Goal: Task Accomplishment & Management: Use online tool/utility

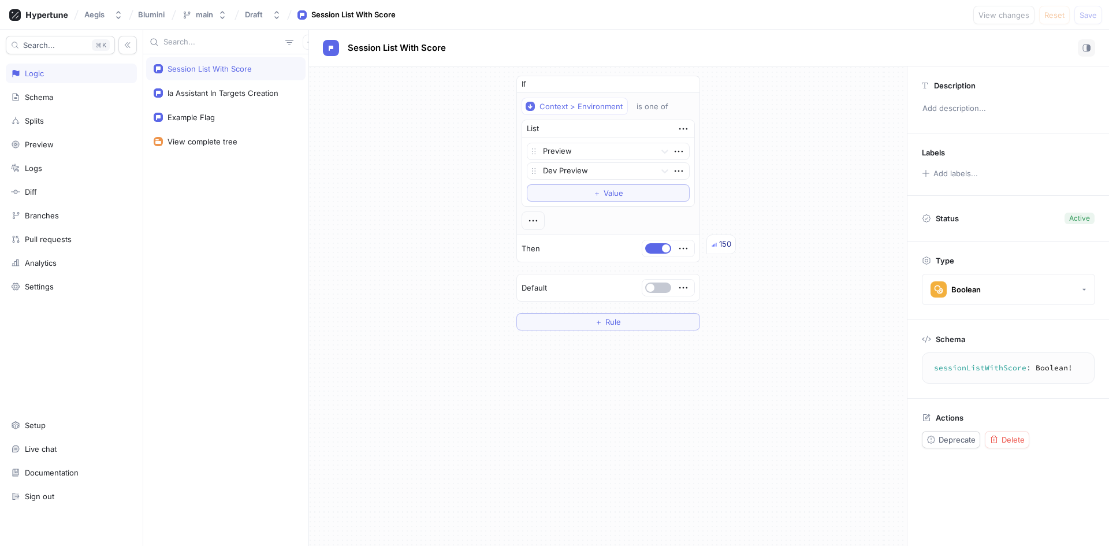
click at [964, 371] on textarea "sessionListWithScore: Boolean!" at bounding box center [1008, 368] width 162 height 21
click at [950, 336] on p "Schema" at bounding box center [950, 338] width 29 height 9
click at [932, 337] on div "Schema" at bounding box center [943, 338] width 43 height 9
click at [991, 372] on textarea "sessionListWithScore: Boolean!" at bounding box center [1008, 368] width 162 height 21
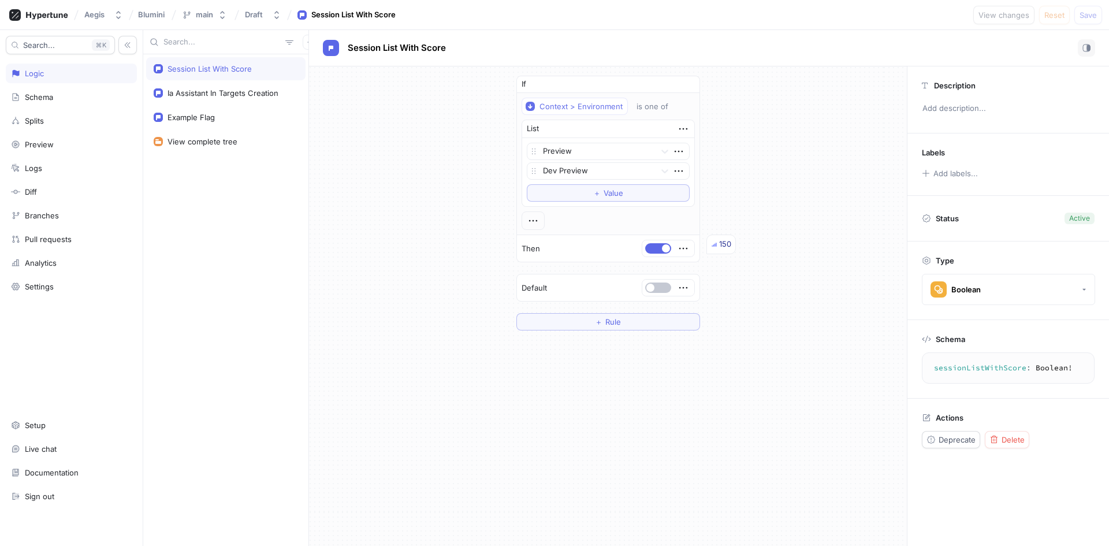
click at [991, 372] on textarea "sessionListWithScore: Boolean!" at bounding box center [1008, 368] width 162 height 21
click at [1070, 289] on button "Boolean" at bounding box center [1008, 289] width 173 height 31
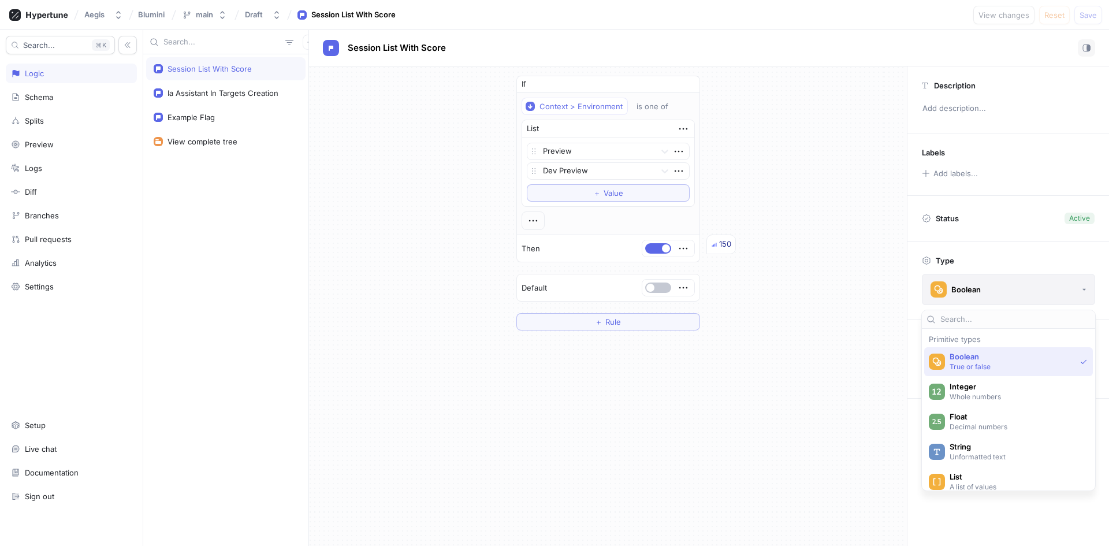
click at [1070, 289] on button "Boolean" at bounding box center [1008, 289] width 173 height 31
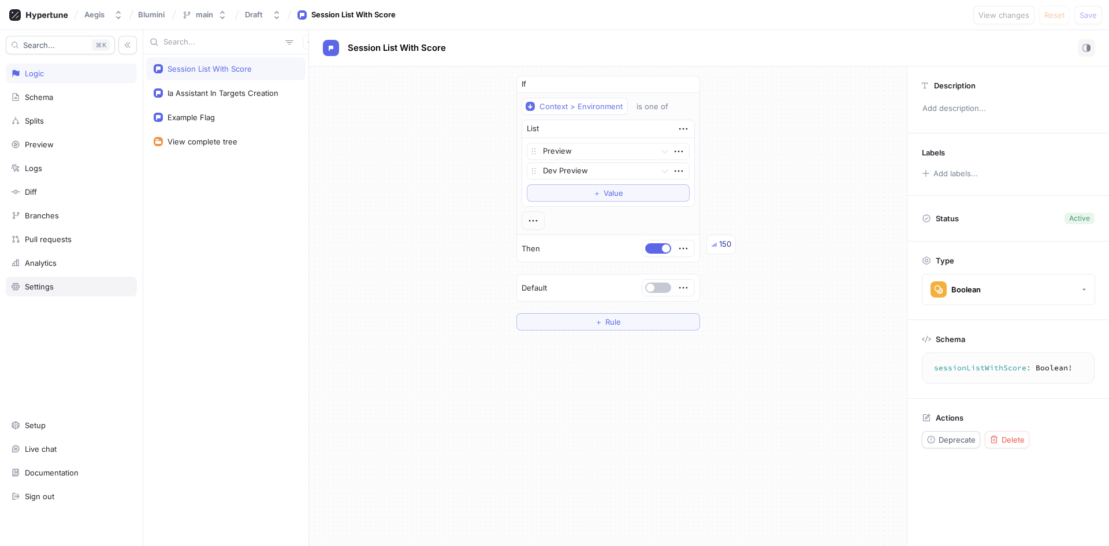
click at [81, 292] on div "Settings" at bounding box center [71, 287] width 131 height 20
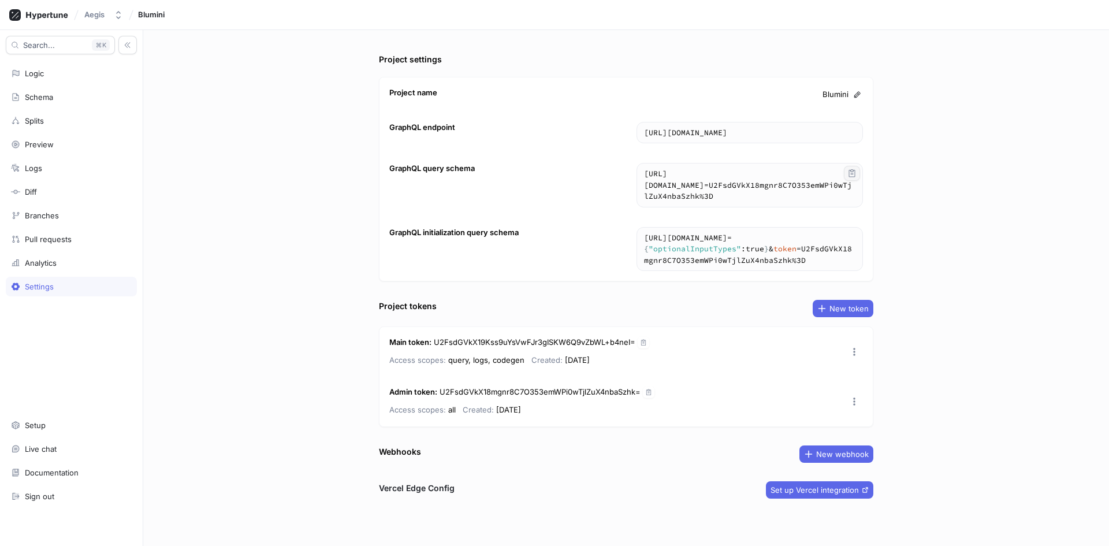
click at [851, 174] on icon "button" at bounding box center [852, 173] width 6 height 8
click at [1054, 195] on div "Project settings Project name Blumini GraphQL endpoint [URL][DOMAIN_NAME] [URL]…" at bounding box center [626, 288] width 966 height 516
click at [642, 343] on icon "button" at bounding box center [643, 342] width 7 height 7
click at [854, 351] on icon "button" at bounding box center [854, 351] width 9 height 9
click at [875, 378] on p "Copy" at bounding box center [874, 376] width 19 height 12
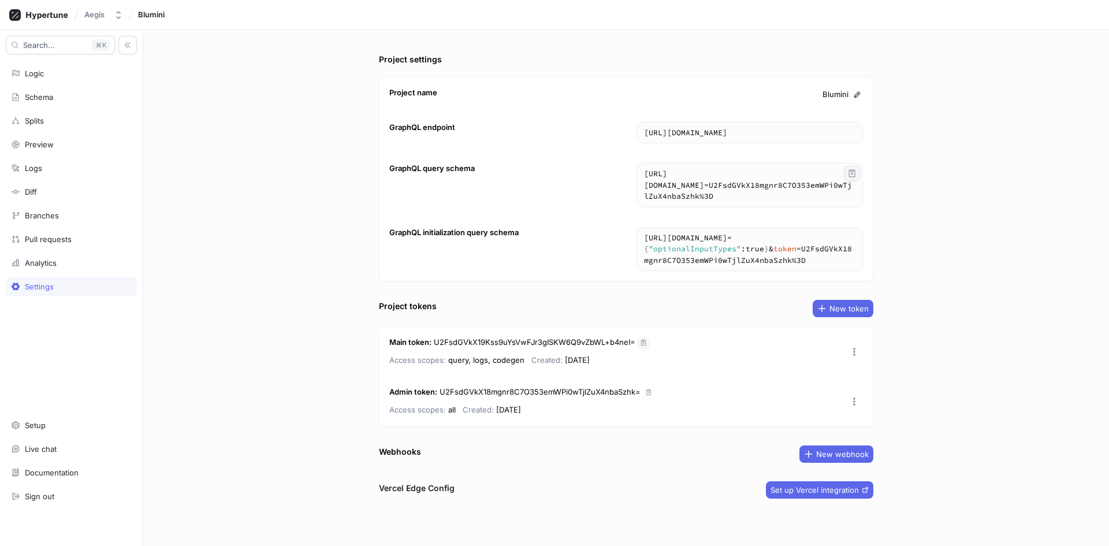
click at [892, 301] on div "Project settings Project name Blumini GraphQL endpoint [URL][DOMAIN_NAME] [URL]…" at bounding box center [626, 288] width 966 height 516
click at [852, 237] on icon "button" at bounding box center [852, 237] width 6 height 8
click at [292, 430] on div "Project settings Project name Blumini GraphQL endpoint [URL][DOMAIN_NAME] [URL]…" at bounding box center [626, 288] width 966 height 516
click at [59, 69] on div "Logic" at bounding box center [71, 73] width 121 height 9
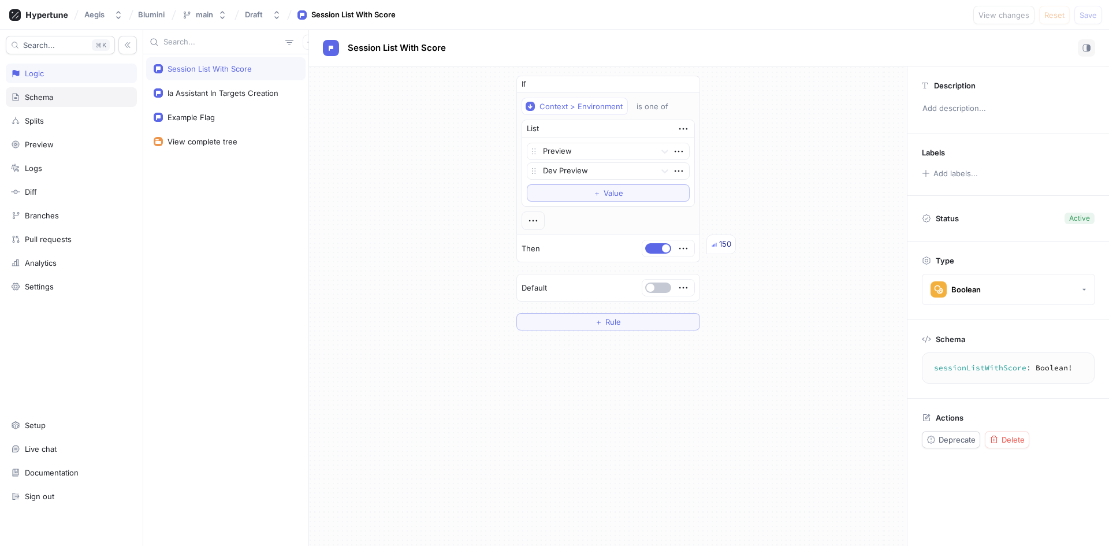
click at [57, 89] on div "Schema" at bounding box center [71, 97] width 131 height 20
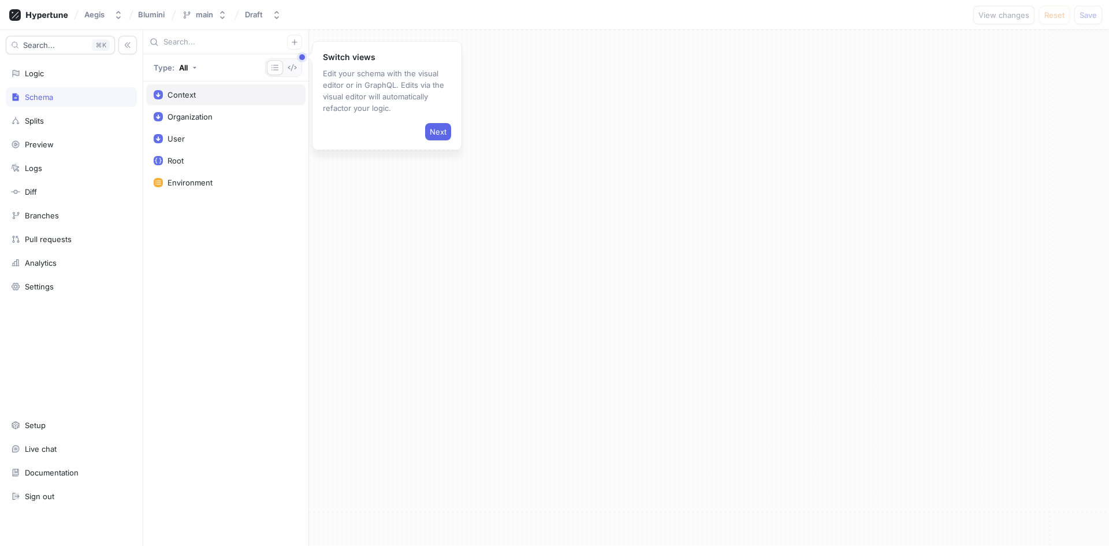
click at [230, 98] on div "Context" at bounding box center [226, 94] width 144 height 9
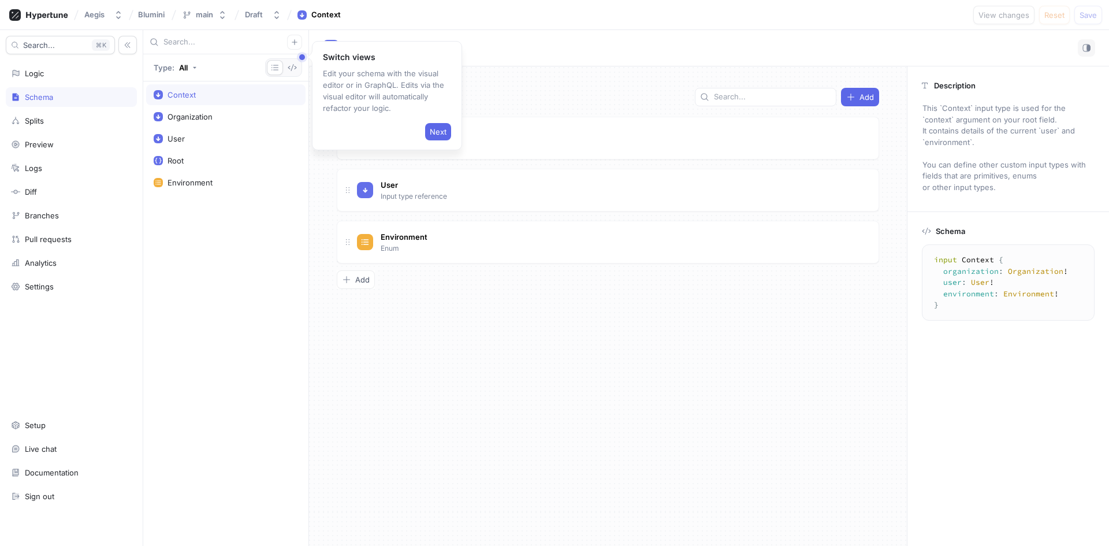
click at [466, 348] on div "Fields Add Organization Input type reference Go to type User Input type referen…" at bounding box center [608, 305] width 598 height 479
click at [430, 135] on span "Next" at bounding box center [438, 131] width 17 height 7
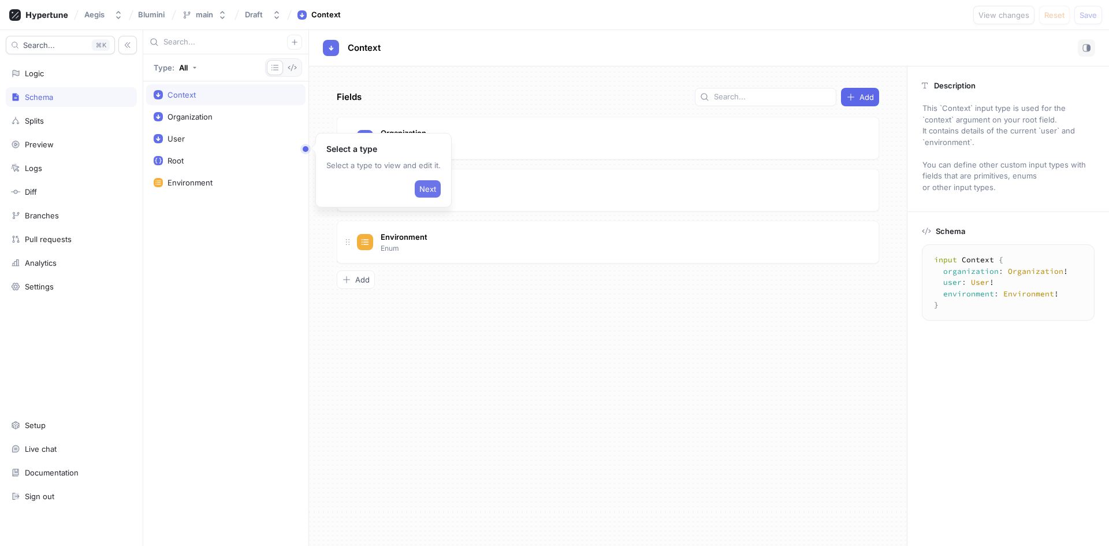
click at [423, 192] on span "Next" at bounding box center [427, 188] width 17 height 7
type textarea "type Root { sessionListWithScore: Boolean! iaAssistantInTargetsCreation: Boolea…"
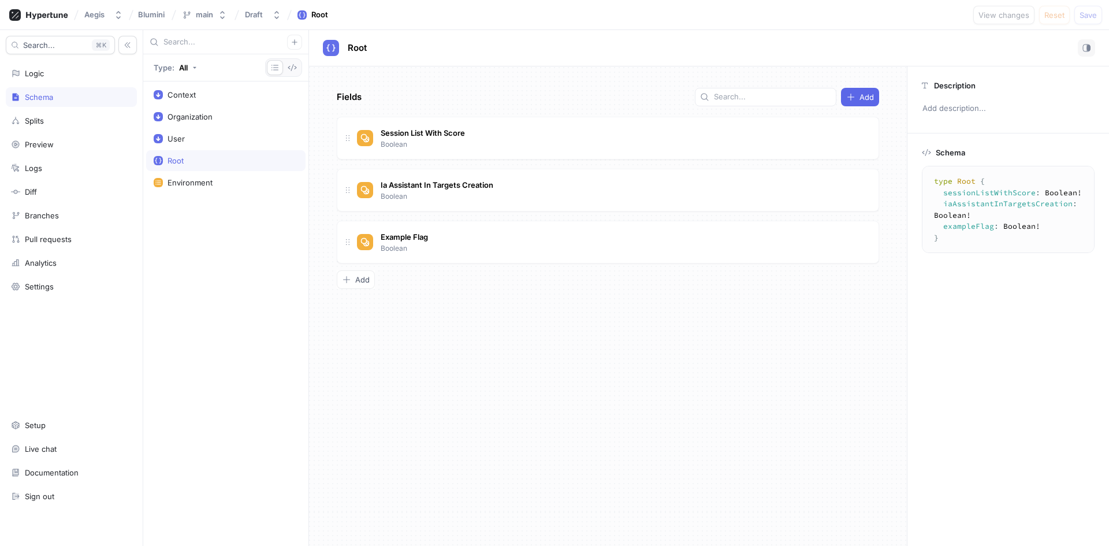
drag, startPoint x: 949, startPoint y: 229, endPoint x: 923, endPoint y: 173, distance: 61.2
click at [923, 173] on div "type Root { sessionListWithScore : Boolean ! iaAssistantInTargetsCreation : Boo…" at bounding box center [1008, 209] width 173 height 87
click at [830, 237] on div "Example Flag Boolean" at bounding box center [613, 241] width 512 height 23
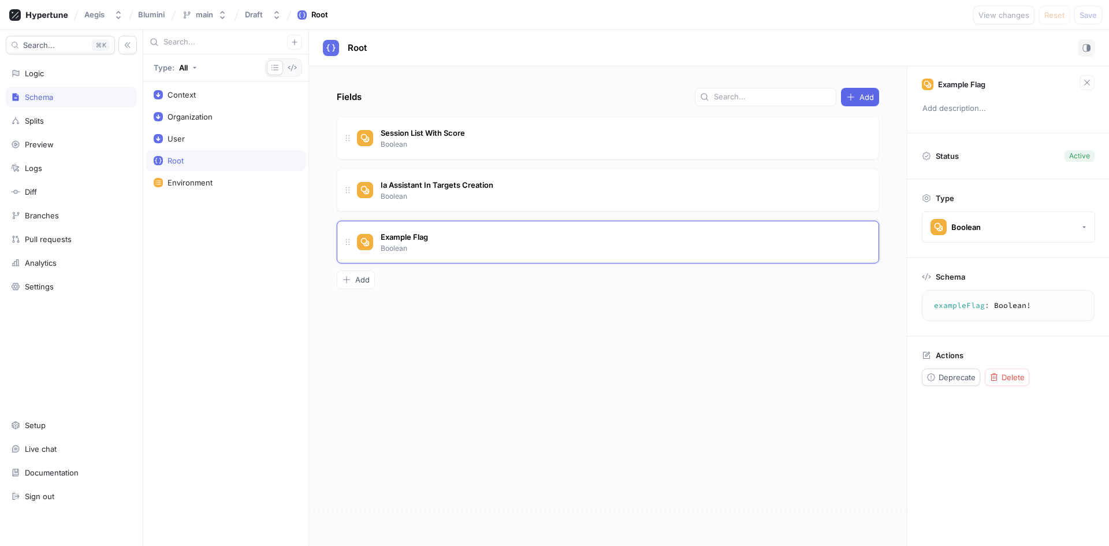
click at [773, 326] on div "Fields Add Session List With Score Boolean Ia Assistant In Targets Creation Boo…" at bounding box center [608, 305] width 598 height 479
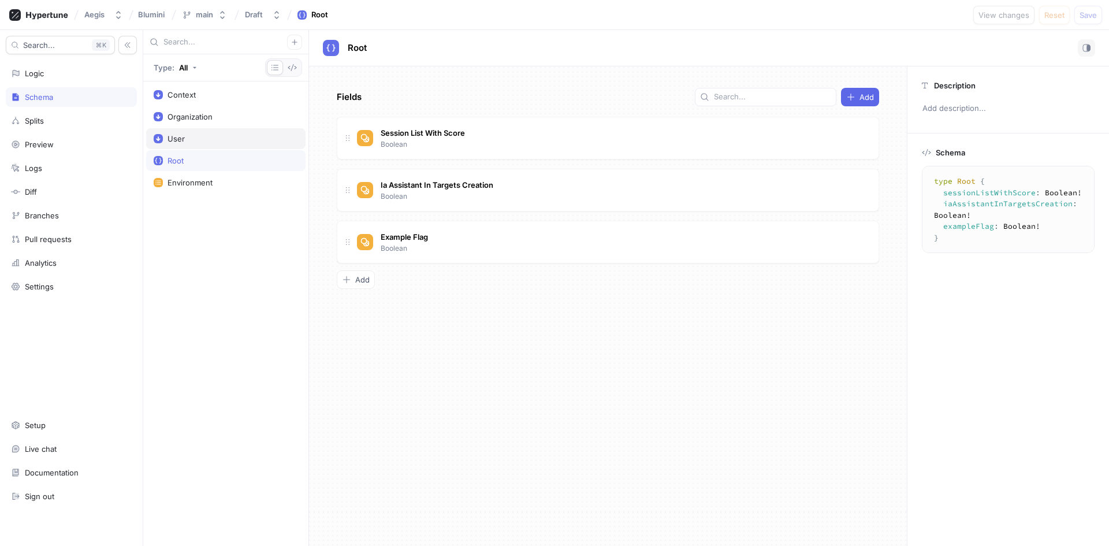
click at [181, 142] on div "User" at bounding box center [176, 138] width 17 height 9
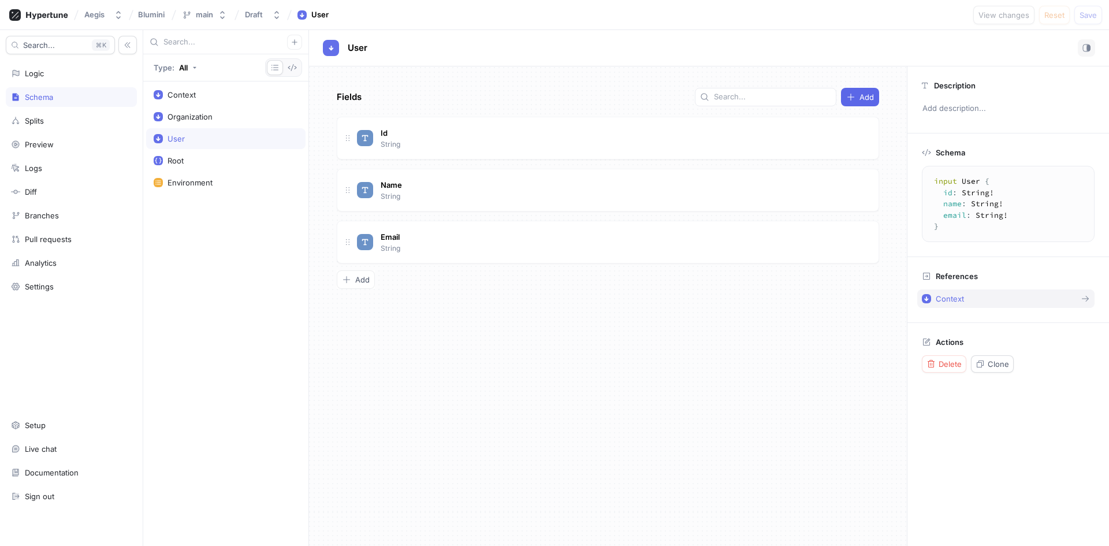
click at [939, 298] on p "Context" at bounding box center [950, 298] width 28 height 9
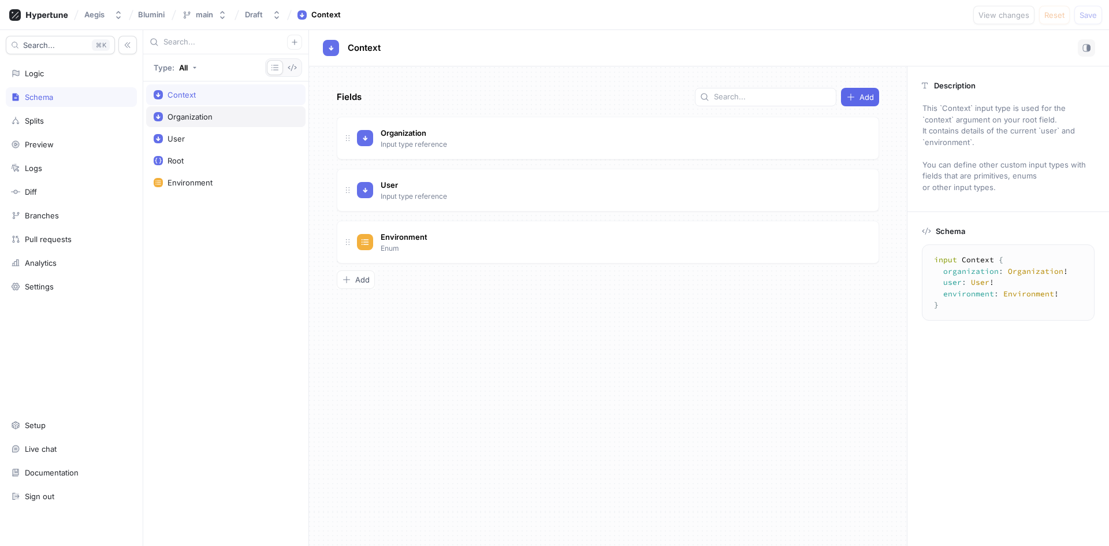
click at [195, 120] on div "Organization" at bounding box center [190, 116] width 45 height 9
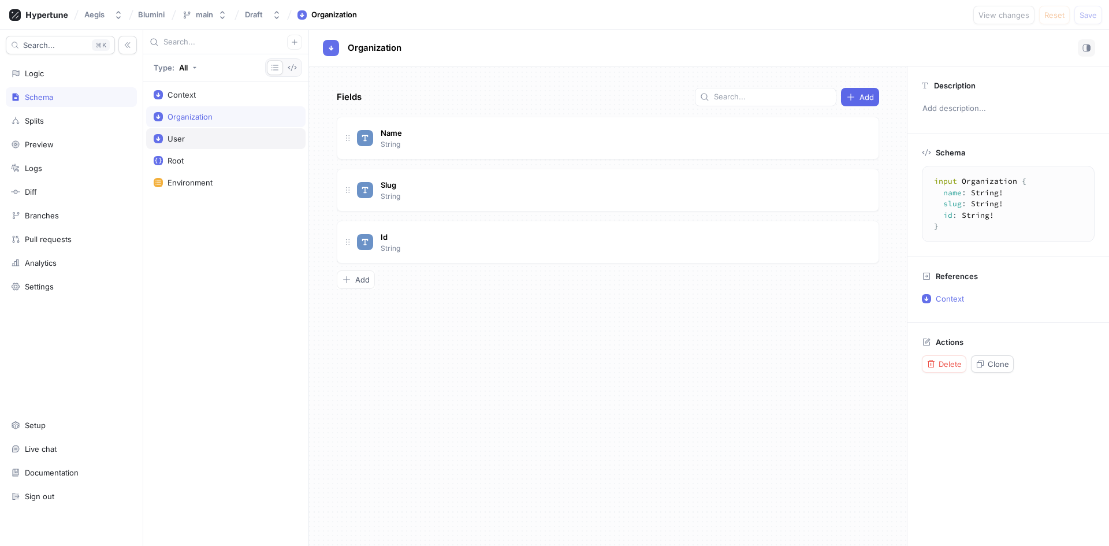
click at [195, 142] on div "User" at bounding box center [226, 138] width 144 height 9
click at [195, 159] on div "Root" at bounding box center [226, 160] width 144 height 9
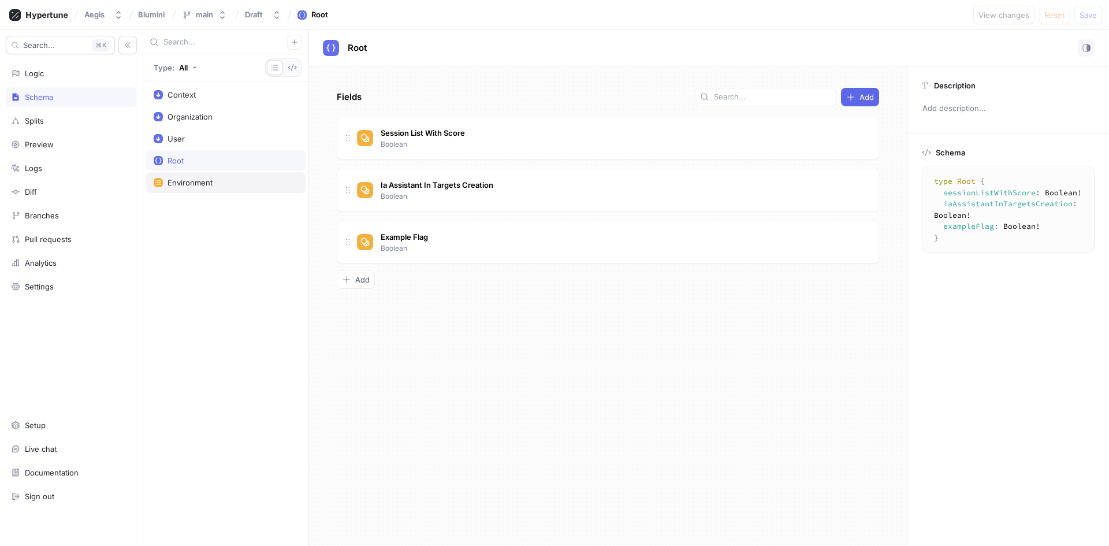
click at [195, 183] on div "Environment" at bounding box center [190, 182] width 45 height 9
type textarea "enum Environment { preview, production, dev_prod, dev_preview }"
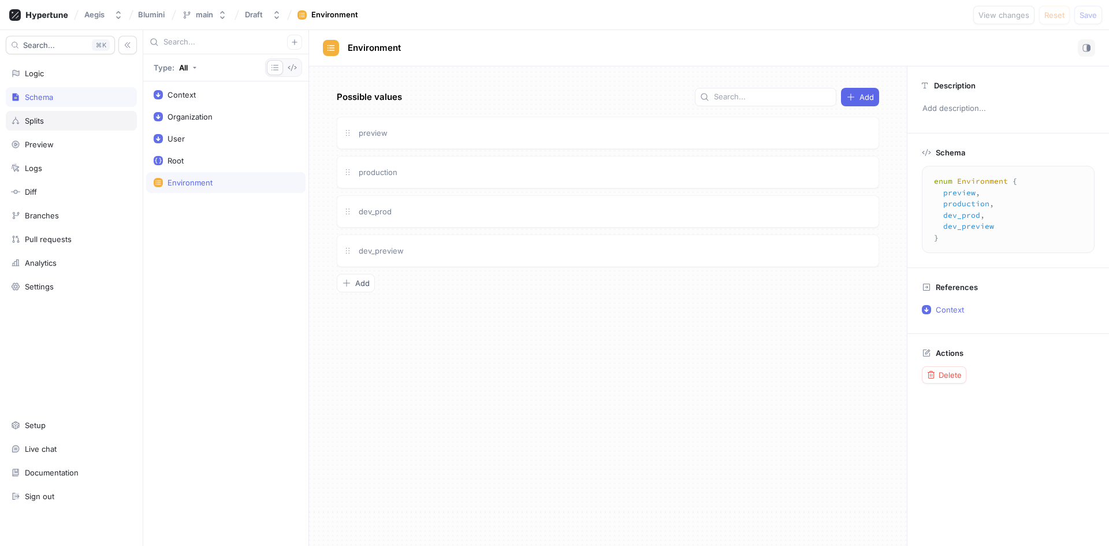
click at [94, 129] on div "Splits" at bounding box center [71, 121] width 131 height 20
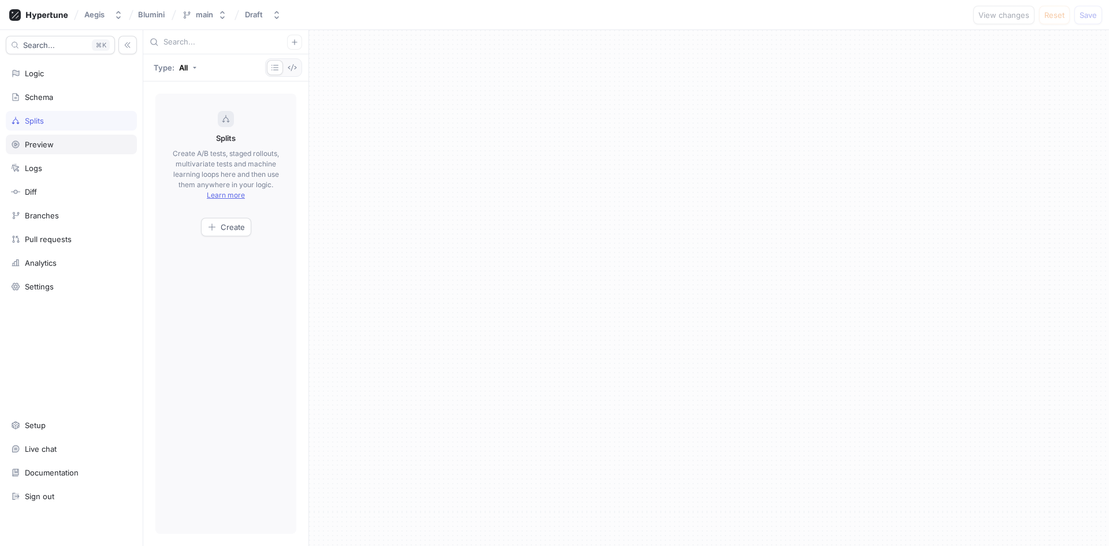
click at [90, 142] on div "Preview" at bounding box center [71, 144] width 121 height 9
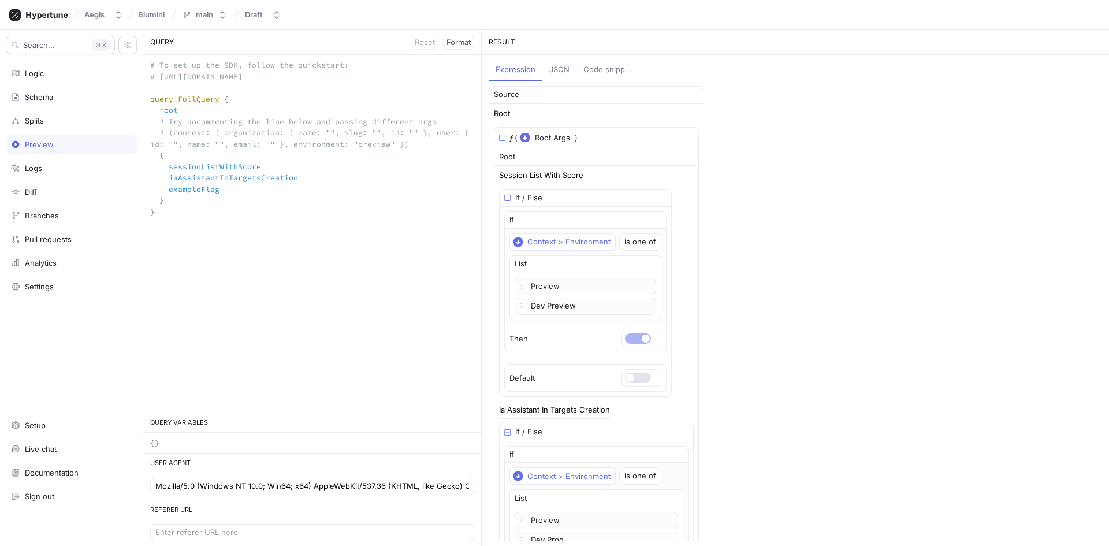
click at [200, 202] on textarea "# To set up the SDK, follow the quickstart: # [URL][DOMAIN_NAME] query FullQuer…" at bounding box center [312, 144] width 338 height 179
click at [550, 68] on div "JSON" at bounding box center [559, 70] width 20 height 12
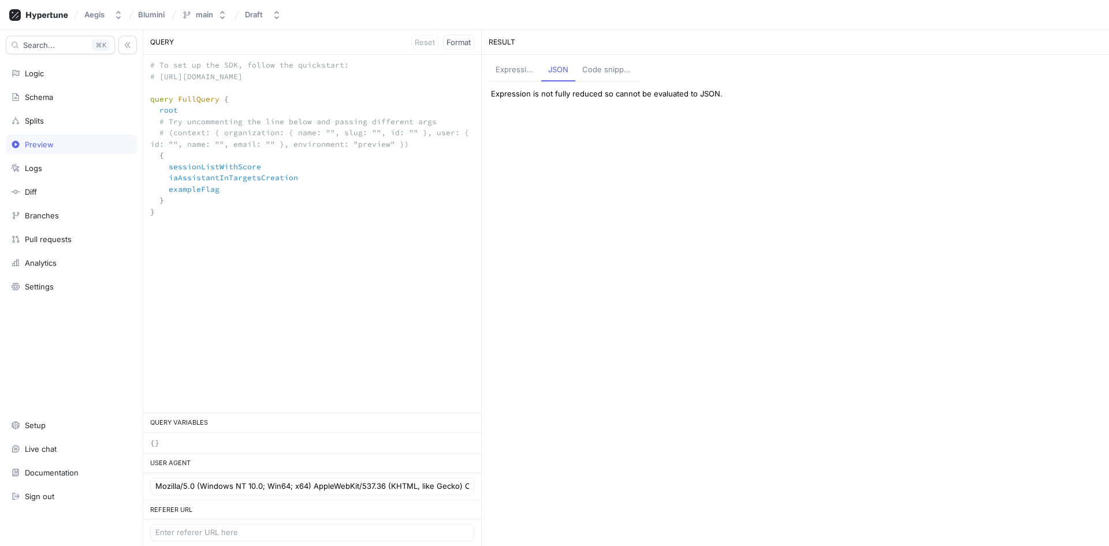
click at [266, 223] on textarea "# To set up the SDK, follow the quickstart: # [URL][DOMAIN_NAME] query FullQuer…" at bounding box center [312, 144] width 338 height 179
click at [458, 44] on span "Format" at bounding box center [459, 42] width 24 height 7
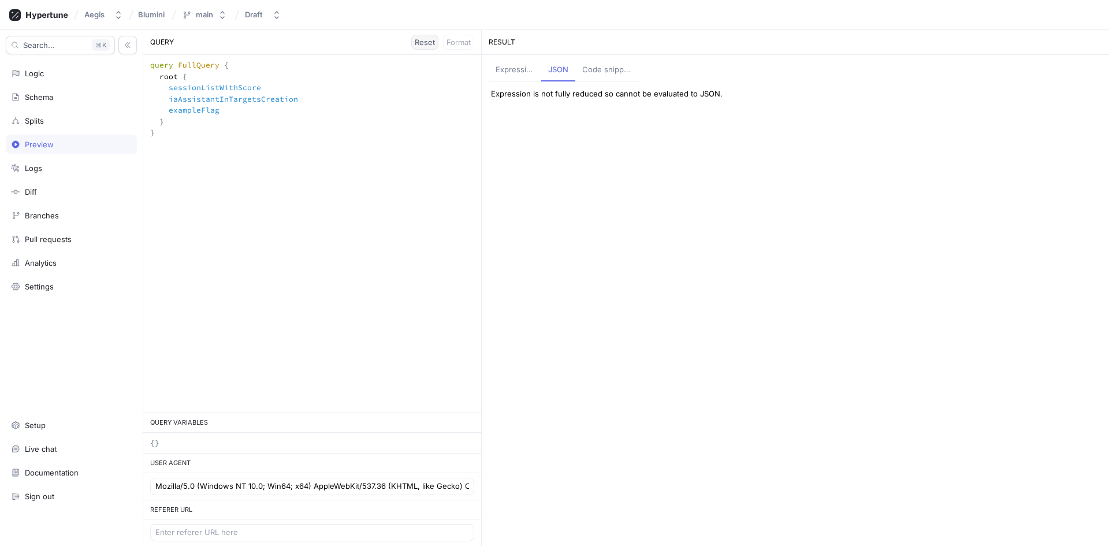
click at [417, 44] on span "Reset" at bounding box center [425, 42] width 20 height 7
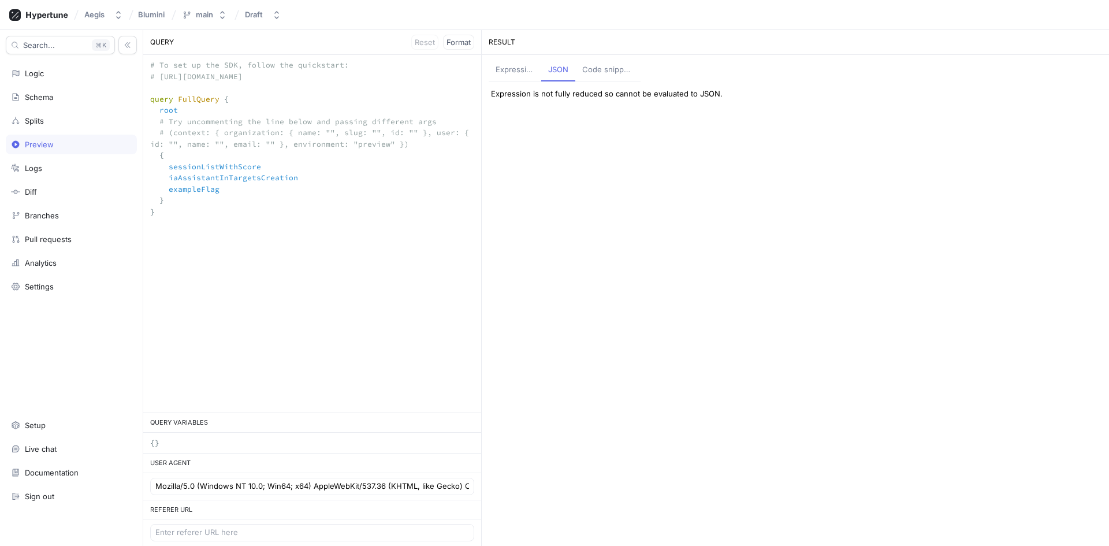
drag, startPoint x: 169, startPoint y: 136, endPoint x: 159, endPoint y: 120, distance: 18.4
click at [159, 120] on textarea "# To set up the SDK, follow the quickstart: # [URL][DOMAIN_NAME] query FullQuer…" at bounding box center [312, 149] width 338 height 189
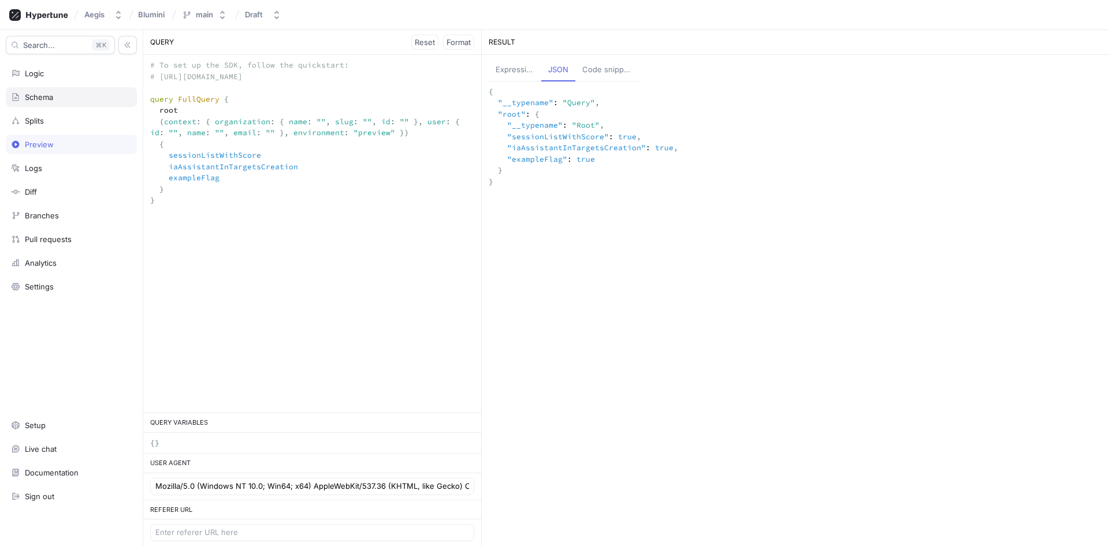
drag, startPoint x: 203, startPoint y: 218, endPoint x: 129, endPoint y: 100, distance: 139.6
click at [129, 100] on div "Search... K Logic Schema Splits Preview Logs Diff Branches Pull requests Analyt…" at bounding box center [554, 288] width 1109 height 516
type textarea "# To set up the SDK, follow the quickstart: # [URL][DOMAIN_NAME] query FullQuer…"
click at [864, 241] on div "{ "__typename" : "Query" , "root" : { "__typename" : "Root" , "sessionListWithS…" at bounding box center [795, 313] width 627 height 465
click at [348, 189] on textarea "# To set up the SDK, follow the quickstart: # [URL][DOMAIN_NAME] query FullQuer…" at bounding box center [312, 144] width 338 height 179
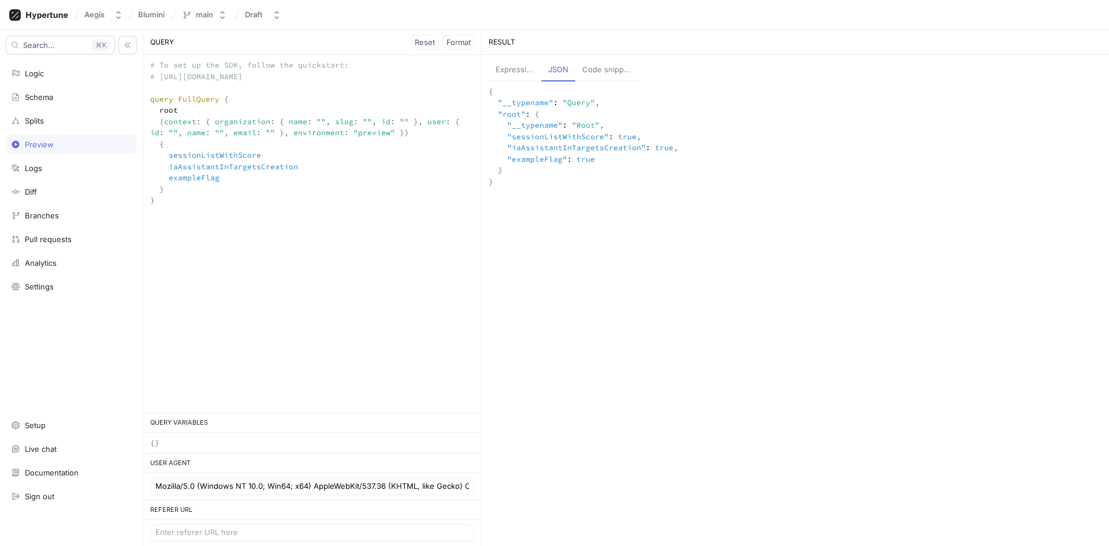
click at [522, 68] on div "Expression" at bounding box center [515, 70] width 39 height 12
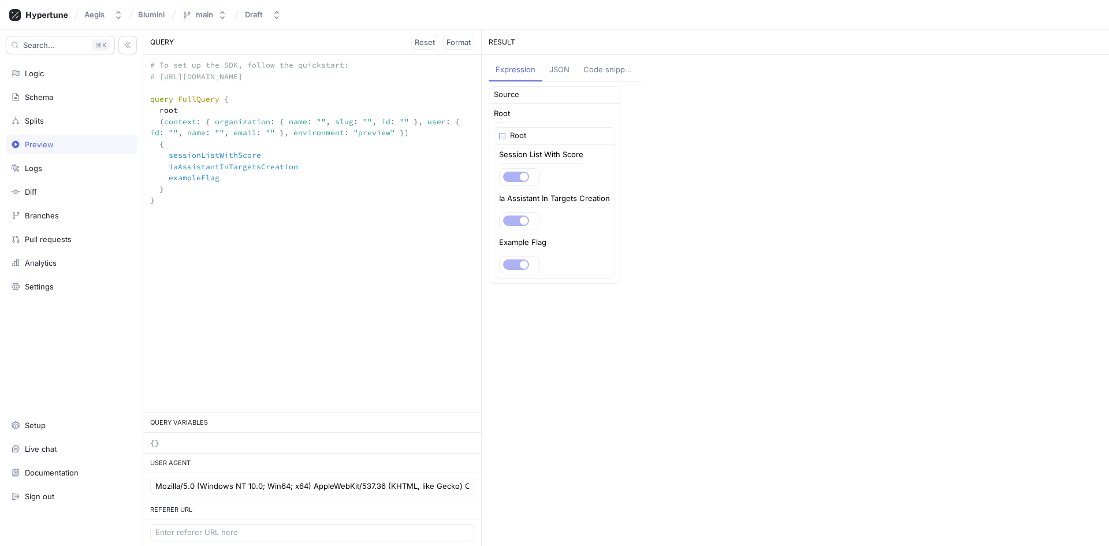
click at [559, 69] on div "JSON" at bounding box center [559, 70] width 20 height 12
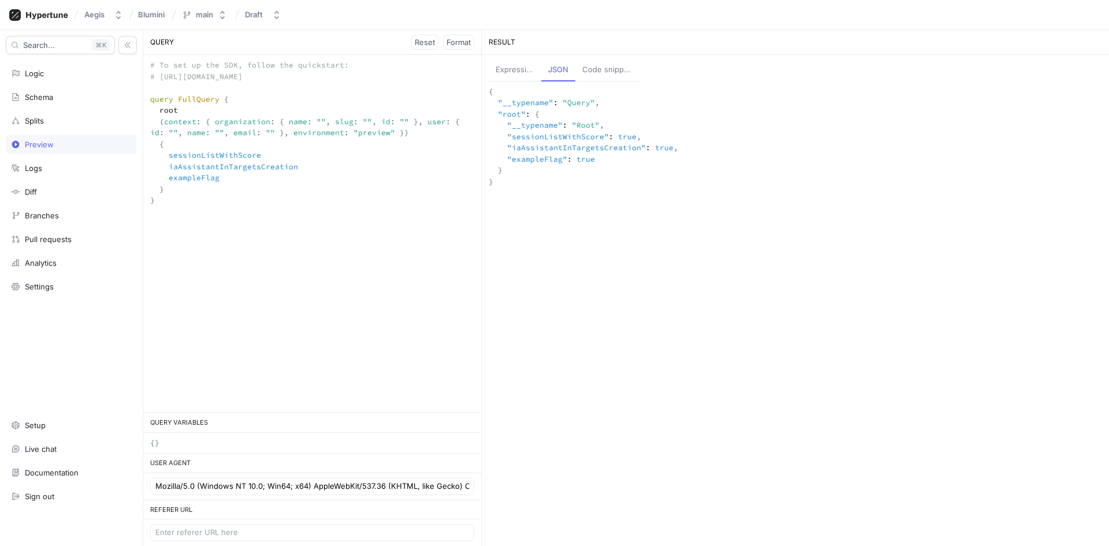
click at [609, 68] on div "Code snippets" at bounding box center [607, 70] width 51 height 12
click at [536, 96] on div "cURL" at bounding box center [534, 97] width 18 height 12
click at [562, 95] on div "HTML" at bounding box center [567, 97] width 21 height 12
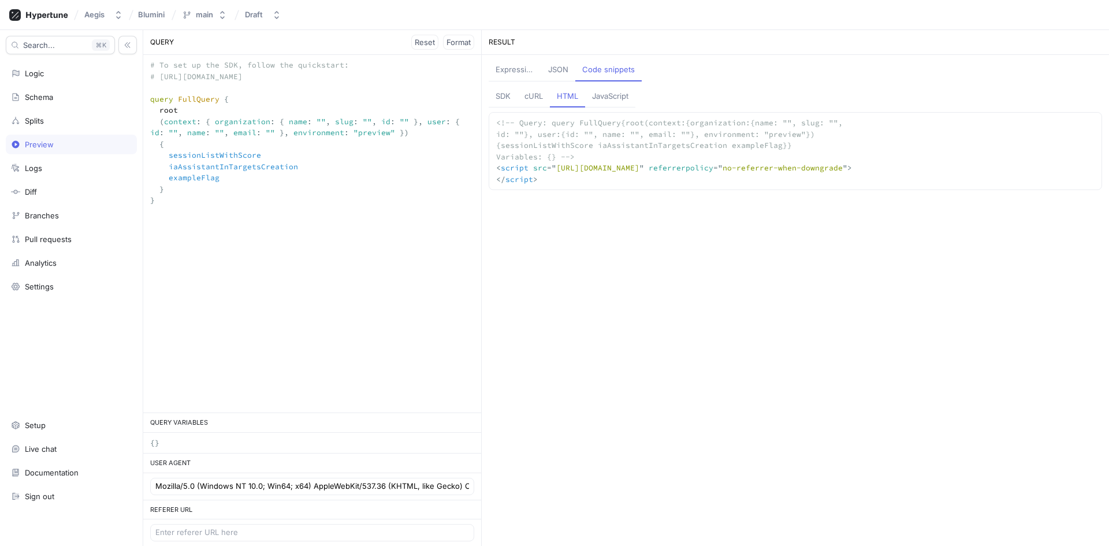
click at [609, 96] on div "JavaScript" at bounding box center [610, 97] width 36 height 12
type textarea "/* * @param {Object} variables - e.g. {} * @returns {Promise<Object>} */ functi…"
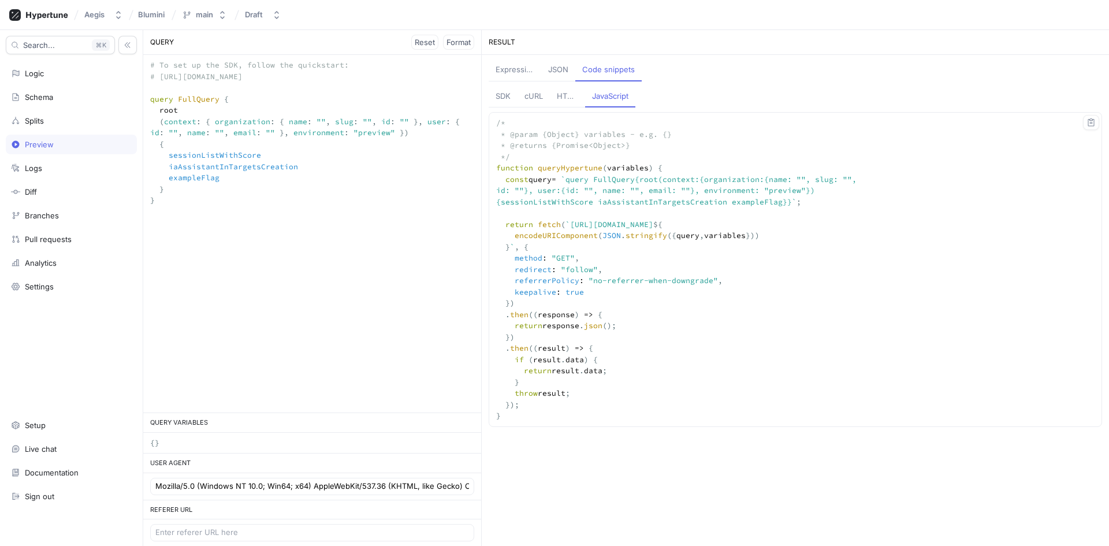
click at [623, 357] on textarea "/* * @param {Object} variables - e.g. {} * @returns {Promise<Object>} */ functi…" at bounding box center [676, 270] width 375 height 314
drag, startPoint x: 512, startPoint y: 432, endPoint x: 479, endPoint y: 165, distance: 268.9
click at [479, 165] on div "QUERY Reset Format # To set up the SDK, follow the quickstart: # [URL][DOMAIN_N…" at bounding box center [626, 288] width 966 height 516
click at [769, 251] on textarea "/* * @param {Object} variables - e.g. {} * @returns {Promise<Object>} */ functi…" at bounding box center [676, 270] width 375 height 314
click at [344, 133] on textarea "# To set up the SDK, follow the quickstart: # [URL][DOMAIN_NAME] query FullQuer…" at bounding box center [312, 144] width 338 height 179
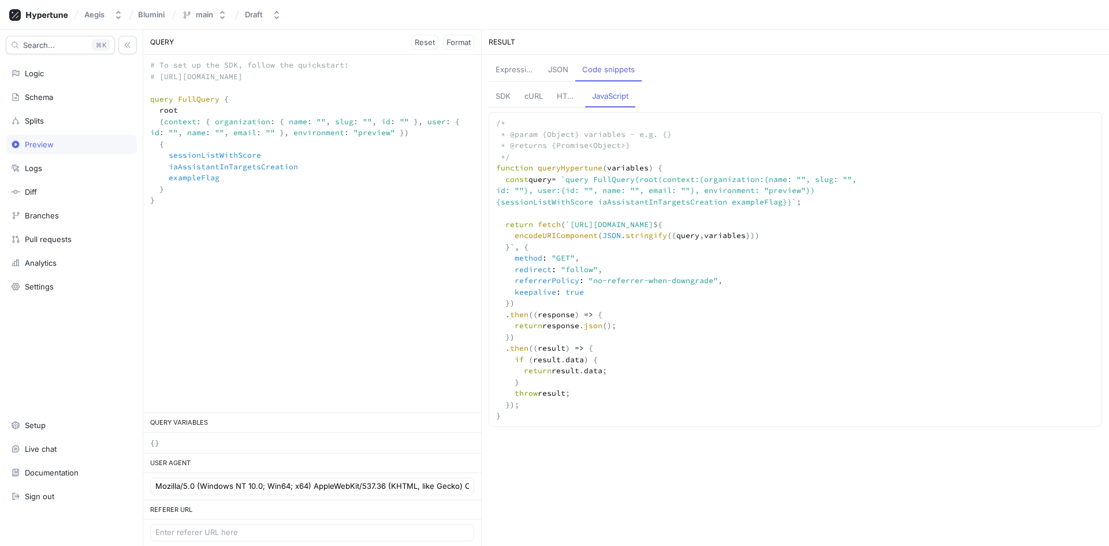
click at [344, 133] on textarea "# To set up the SDK, follow the quickstart: # [URL][DOMAIN_NAME] query FullQuer…" at bounding box center [312, 144] width 338 height 179
click at [66, 99] on div "Schema" at bounding box center [71, 96] width 121 height 9
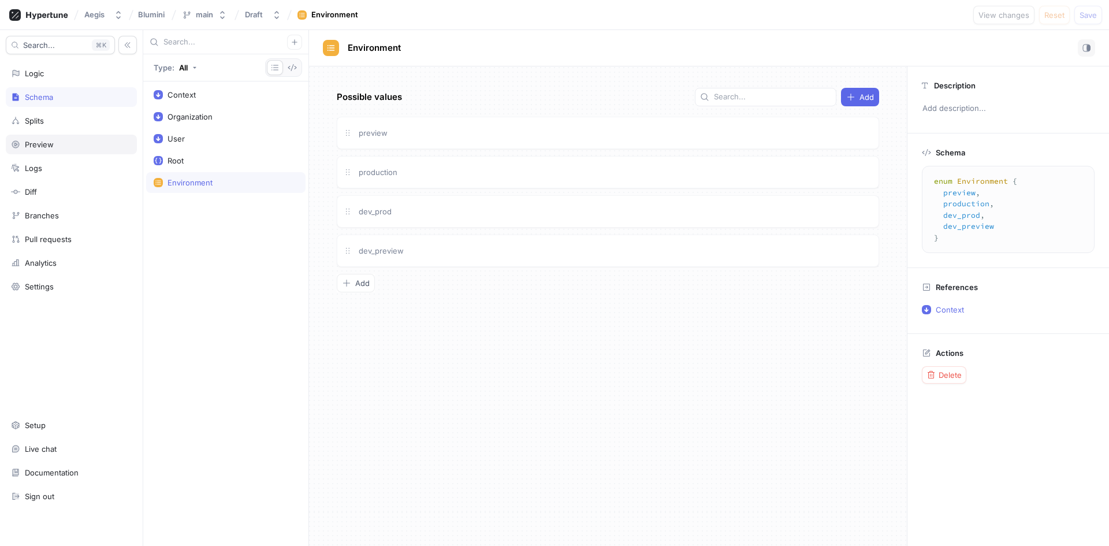
click at [93, 147] on div "Preview" at bounding box center [71, 144] width 121 height 9
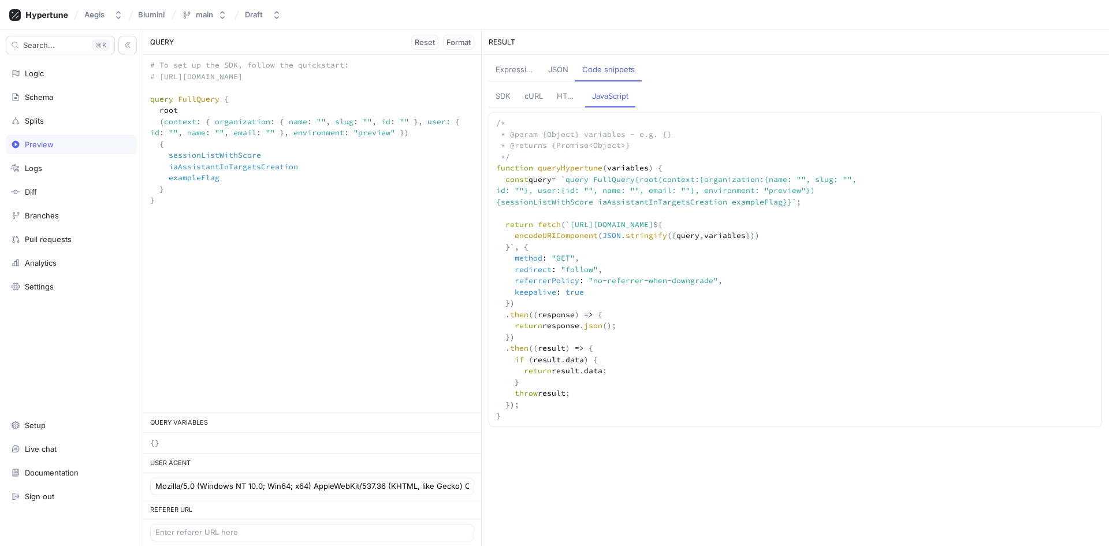
click at [341, 135] on textarea "# To set up the SDK, follow the quickstart: # [URL][DOMAIN_NAME] query FullQuer…" at bounding box center [312, 144] width 338 height 179
click at [523, 72] on div "Expression" at bounding box center [515, 70] width 39 height 12
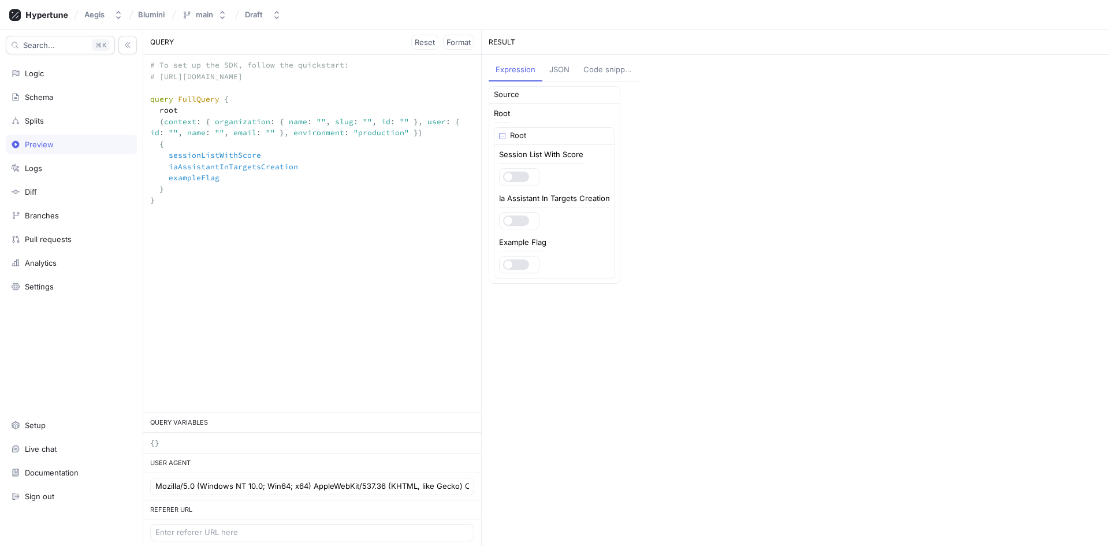
click at [555, 72] on div "JSON" at bounding box center [559, 70] width 20 height 12
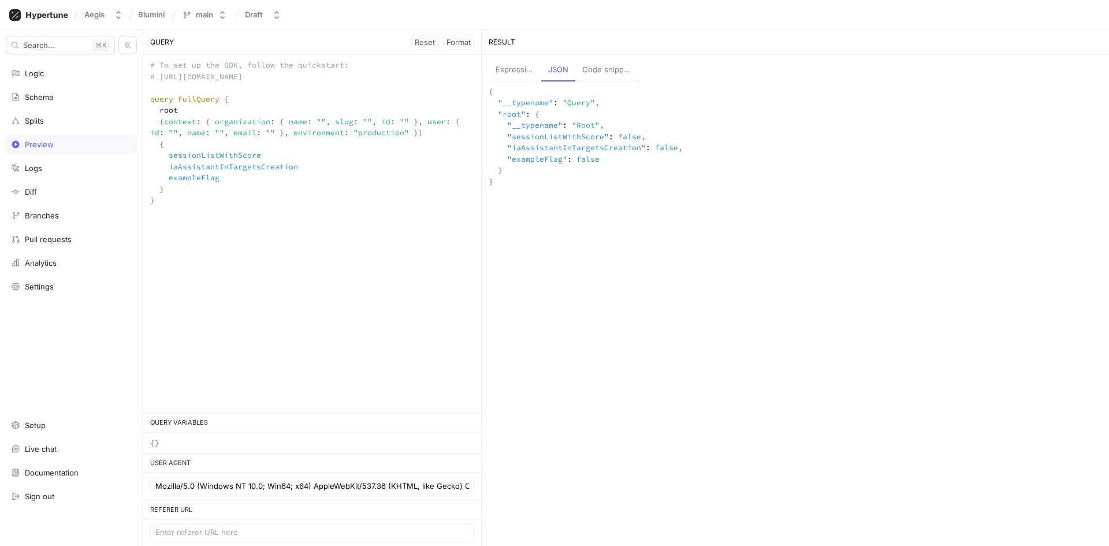
click at [639, 203] on div "{ "__typename" : "Query" , "root" : { "__typename" : "Root" , "sessionListWithS…" at bounding box center [795, 313] width 627 height 465
click at [716, 215] on div "{ "__typename" : "Query" , "root" : { "__typename" : "Root" , "sessionListWithS…" at bounding box center [795, 313] width 627 height 465
drag, startPoint x: 985, startPoint y: 246, endPoint x: 973, endPoint y: 246, distance: 11.6
click at [985, 246] on div "{ "__typename" : "Query" , "root" : { "__typename" : "Root" , "sessionListWithS…" at bounding box center [795, 313] width 627 height 465
click at [57, 282] on div "Settings" at bounding box center [71, 286] width 121 height 9
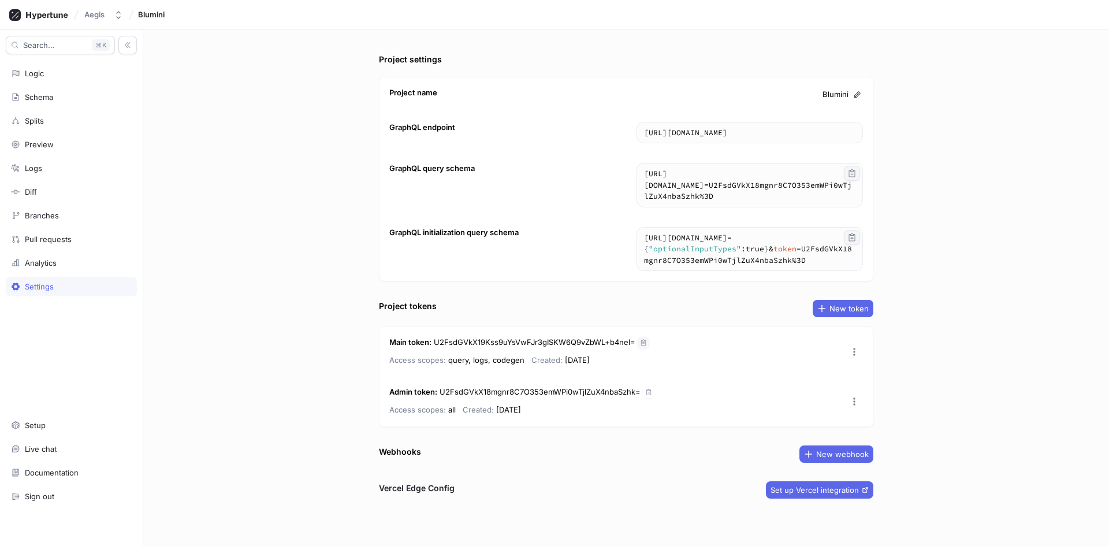
click at [642, 344] on icon "button" at bounding box center [643, 342] width 7 height 7
click at [940, 232] on div "Project settings Project name Blumini GraphQL endpoint [URL][DOMAIN_NAME] [URL]…" at bounding box center [626, 288] width 966 height 516
click at [68, 267] on div "Analytics" at bounding box center [71, 262] width 121 height 9
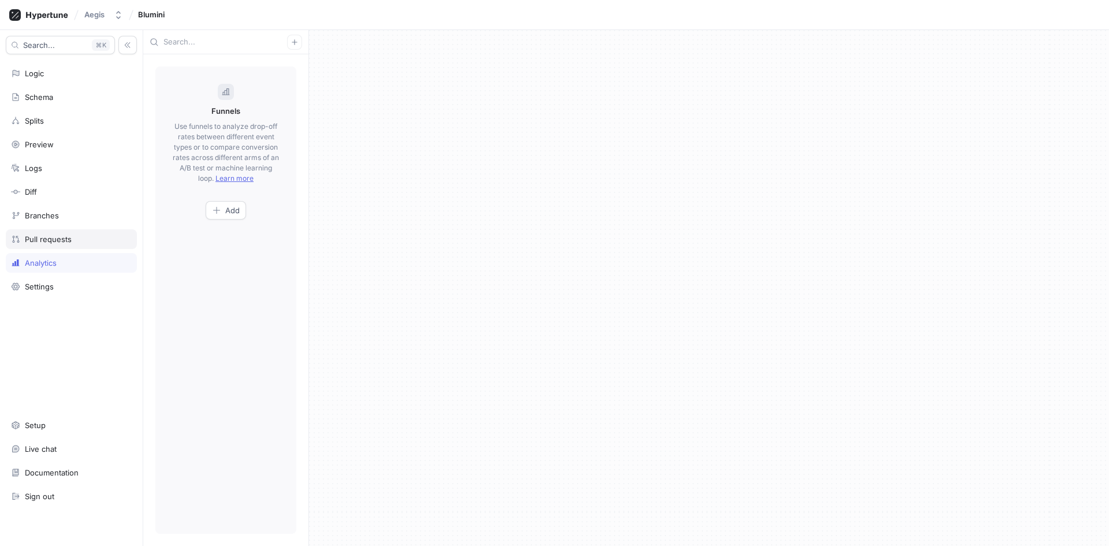
click at [79, 243] on div "Pull requests" at bounding box center [71, 239] width 121 height 9
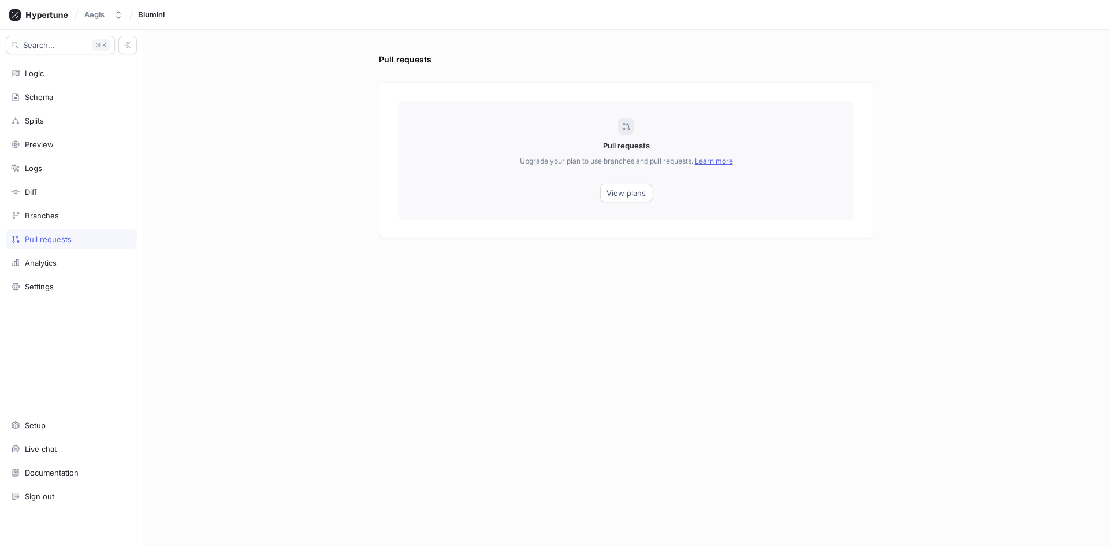
click at [78, 228] on div "Search... K Logic Schema Splits Preview Logs Diff Branches Pull requests Analyt…" at bounding box center [71, 288] width 143 height 516
click at [78, 216] on div "Branches" at bounding box center [71, 215] width 121 height 9
click at [68, 193] on div "Diff" at bounding box center [71, 191] width 121 height 9
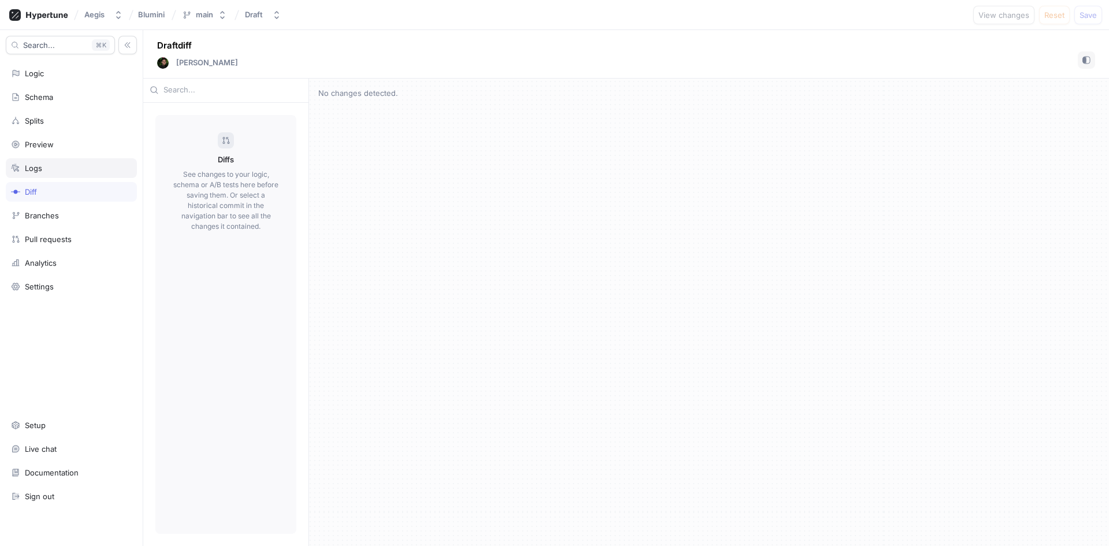
click at [76, 165] on div "Logs" at bounding box center [71, 167] width 121 height 9
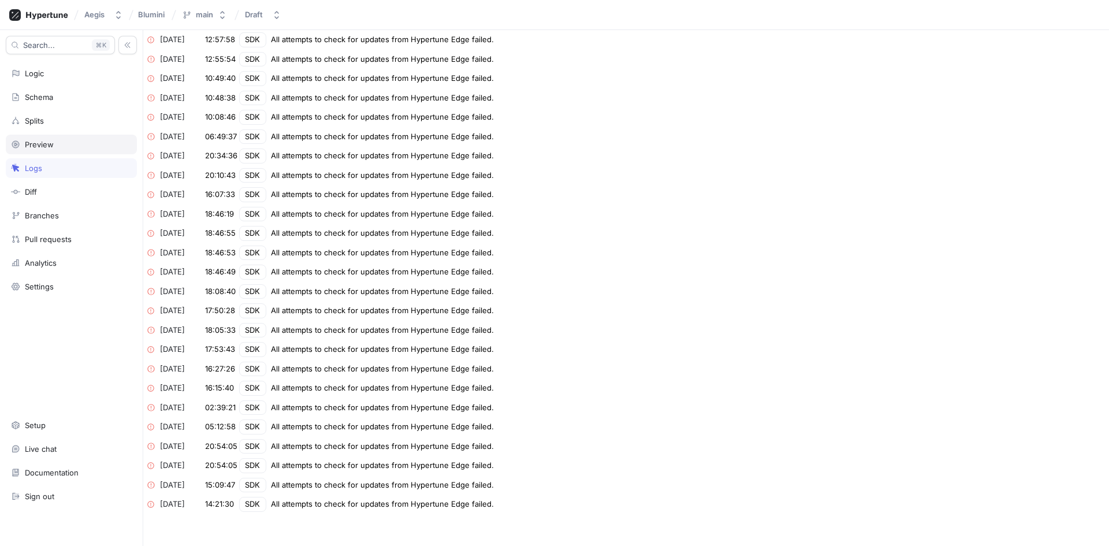
click at [83, 151] on div "Preview" at bounding box center [71, 145] width 131 height 20
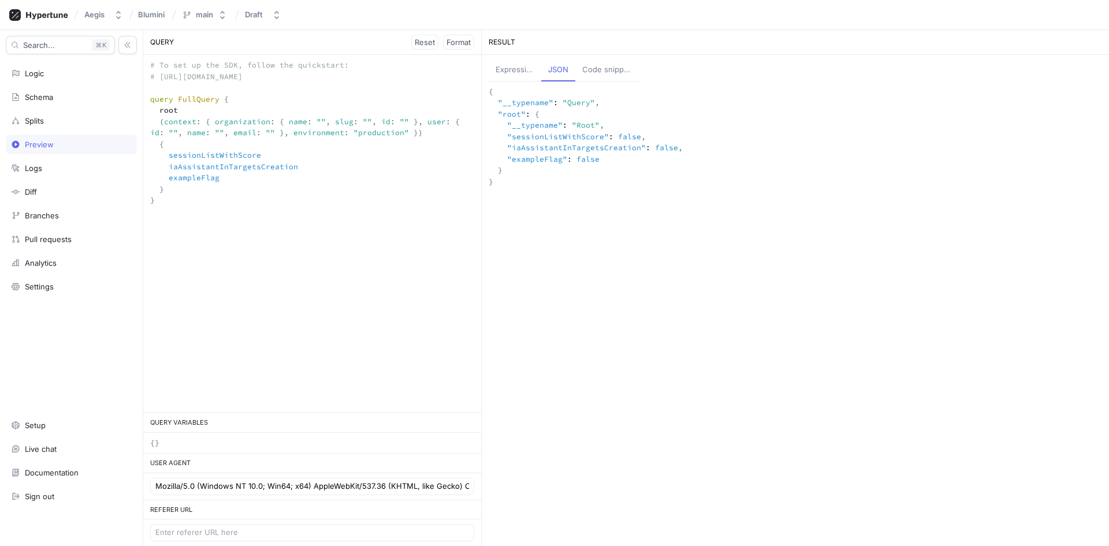
click at [154, 132] on textarea "# To set up the SDK, follow the quickstart: # [URL][DOMAIN_NAME] query FullQuer…" at bounding box center [312, 144] width 338 height 179
paste textarea "4c2bbc07-a22c-428b-9602-695f1e76250e"
click at [376, 176] on textarea "# To set up the SDK, follow the quickstart: # [URL][DOMAIN_NAME] query FullQuer…" at bounding box center [312, 149] width 338 height 189
click at [432, 43] on span "Reset" at bounding box center [425, 42] width 20 height 7
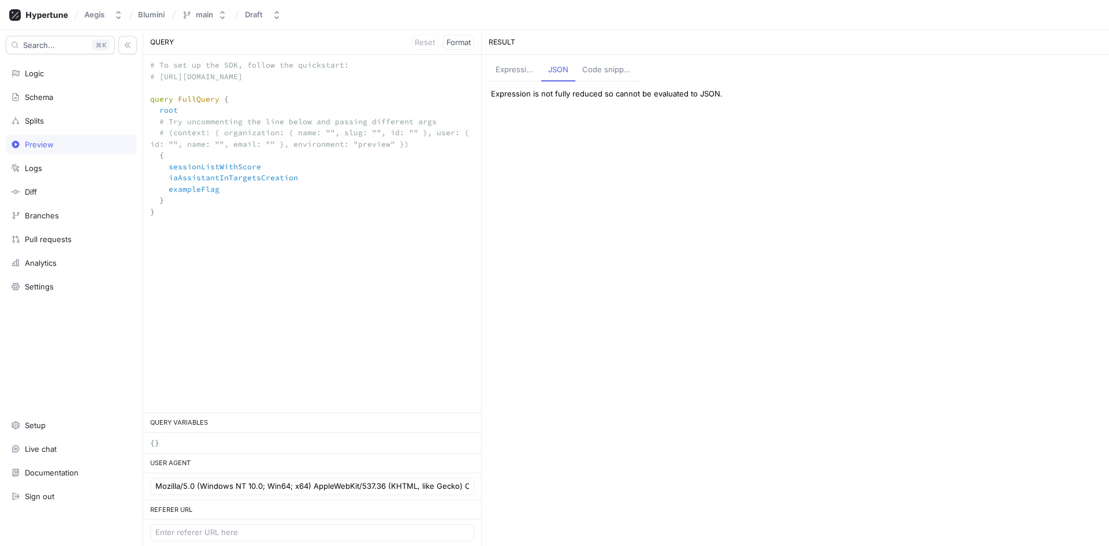
drag, startPoint x: 414, startPoint y: 143, endPoint x: 161, endPoint y: 132, distance: 253.3
click at [161, 132] on textarea "# To set up the SDK, follow the quickstart: # [URL][DOMAIN_NAME] query FullQuer…" at bounding box center [312, 149] width 338 height 189
click at [172, 130] on textarea "# To set up the SDK, follow the quickstart: # [URL][DOMAIN_NAME] query FullQuer…" at bounding box center [312, 149] width 338 height 189
click at [167, 133] on textarea "# To set up the SDK, follow the quickstart: # [URL][DOMAIN_NAME] query FullQuer…" at bounding box center [312, 149] width 338 height 189
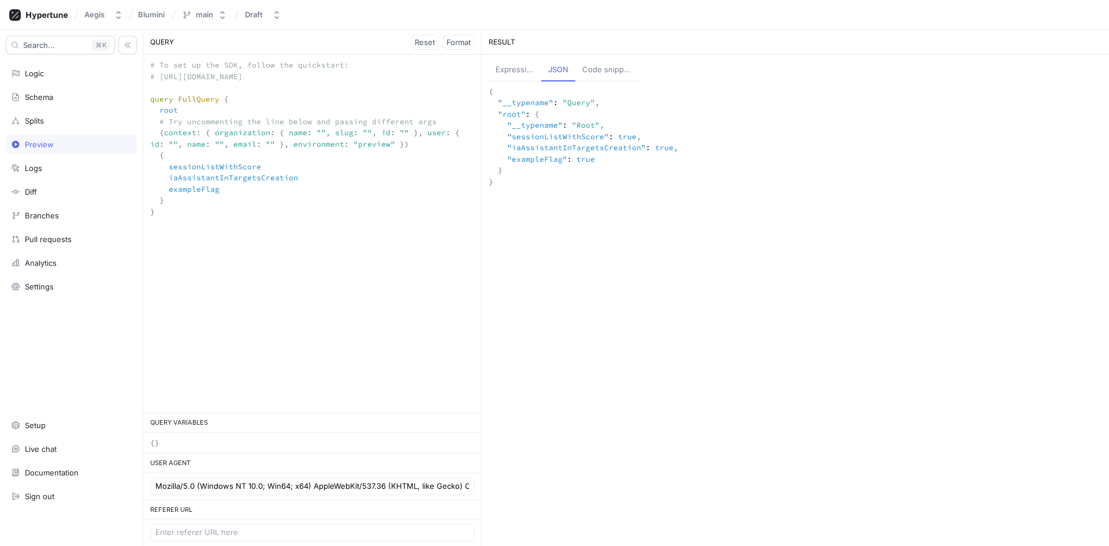
click at [245, 123] on textarea "# To set up the SDK, follow the quickstart: # [URL][DOMAIN_NAME] query FullQuer…" at bounding box center [312, 149] width 338 height 189
click at [360, 135] on textarea "# To set up the SDK, follow the quickstart: # [URL][DOMAIN_NAME] query FullQuer…" at bounding box center [312, 144] width 338 height 179
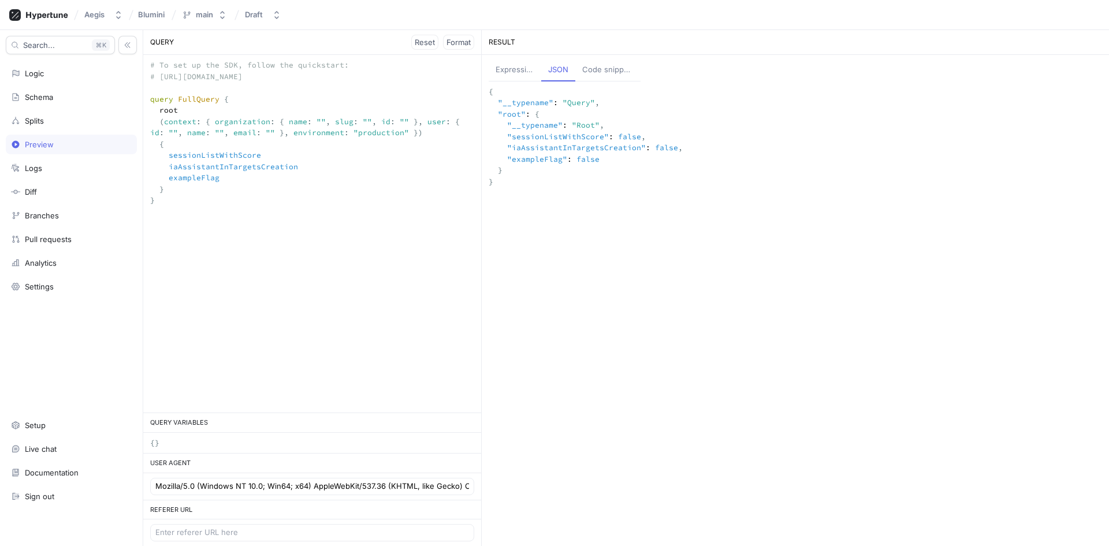
click at [155, 133] on textarea "# To set up the SDK, follow the quickstart: # [URL][DOMAIN_NAME] query FullQuer…" at bounding box center [312, 144] width 338 height 179
paste textarea "4c2bbc07-a22c-428b-9602-695f1e76250e"
click at [268, 153] on textarea "# To set up the SDK, follow the quickstart: # [URL][DOMAIN_NAME] query FullQuer…" at bounding box center [312, 149] width 338 height 189
click at [364, 129] on textarea "# To set up the SDK, follow the quickstart: # [URL][DOMAIN_NAME] query FullQuer…" at bounding box center [312, 149] width 338 height 189
click at [362, 131] on textarea "# To set up the SDK, follow the quickstart: # [URL][DOMAIN_NAME] query FullQuer…" at bounding box center [312, 149] width 338 height 189
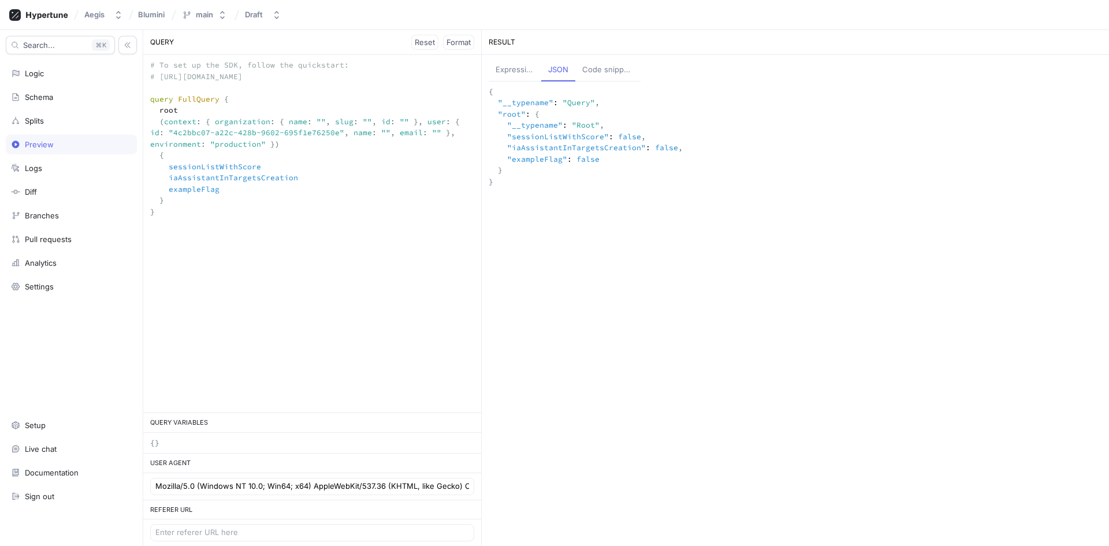
paste textarea "[PERSON_NAME]"
click at [187, 145] on textarea "# To set up the SDK, follow the quickstart: # [URL][DOMAIN_NAME] query FullQuer…" at bounding box center [312, 149] width 338 height 189
paste textarea "[EMAIL_ADDRESS][DOMAIN_NAME]"
type textarea "# To set up the SDK, follow the quickstart: # [URL][DOMAIN_NAME] query FullQuer…"
type textarea "{ "__typename": "Query", "root": { "__typename": "Root", "sessionListWithScore"…"
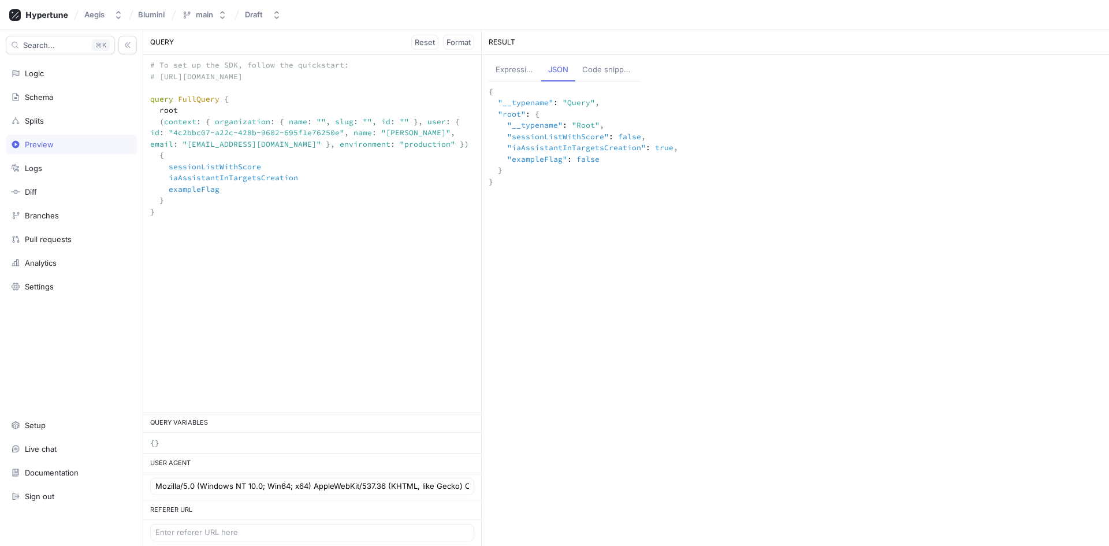
click at [352, 166] on textarea "# To set up the SDK, follow the quickstart: # [URL][DOMAIN_NAME] query FullQuer…" at bounding box center [312, 149] width 338 height 189
type textarea "# To set up the SDK, follow the quickstart: # [URL][DOMAIN_NAME] query FullQuer…"
click at [69, 96] on div "Schema" at bounding box center [71, 96] width 121 height 9
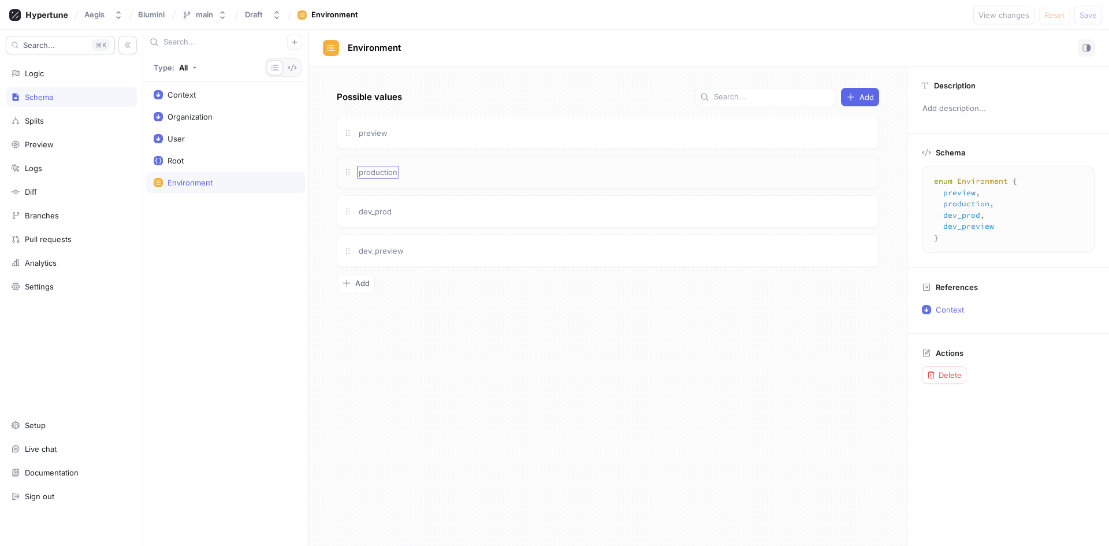
click at [374, 176] on span "production" at bounding box center [378, 172] width 39 height 9
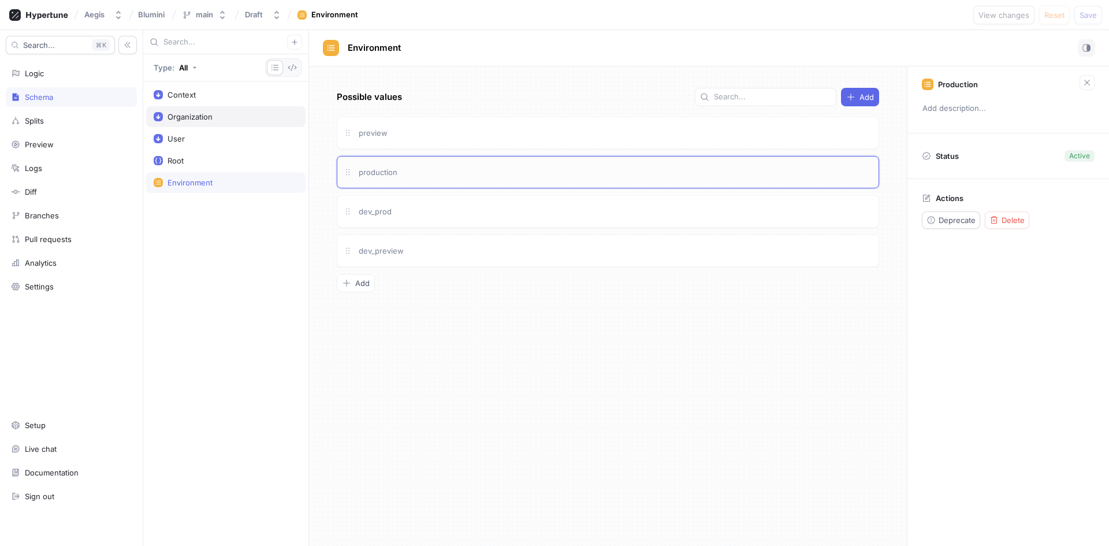
click at [202, 122] on div "Organization" at bounding box center [225, 116] width 159 height 21
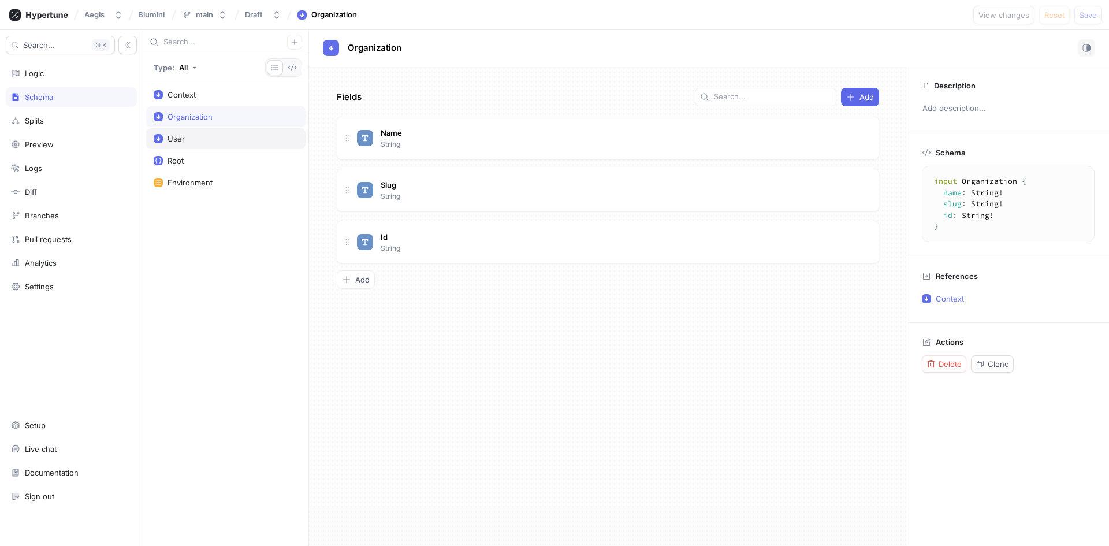
click at [243, 137] on div "User" at bounding box center [226, 138] width 144 height 9
click at [199, 181] on div "Environment" at bounding box center [190, 182] width 45 height 9
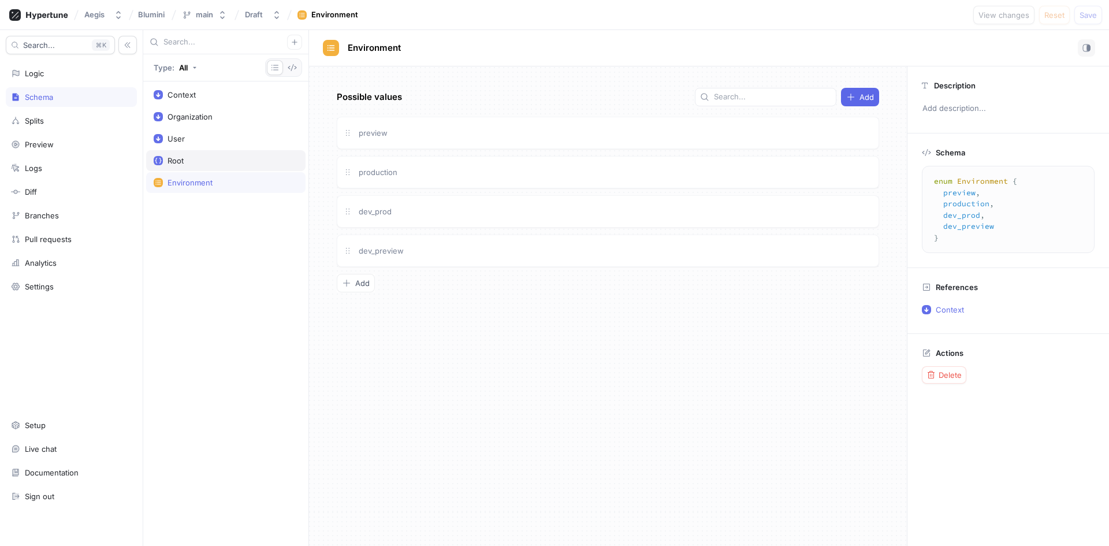
click at [212, 163] on div "Root" at bounding box center [226, 160] width 144 height 9
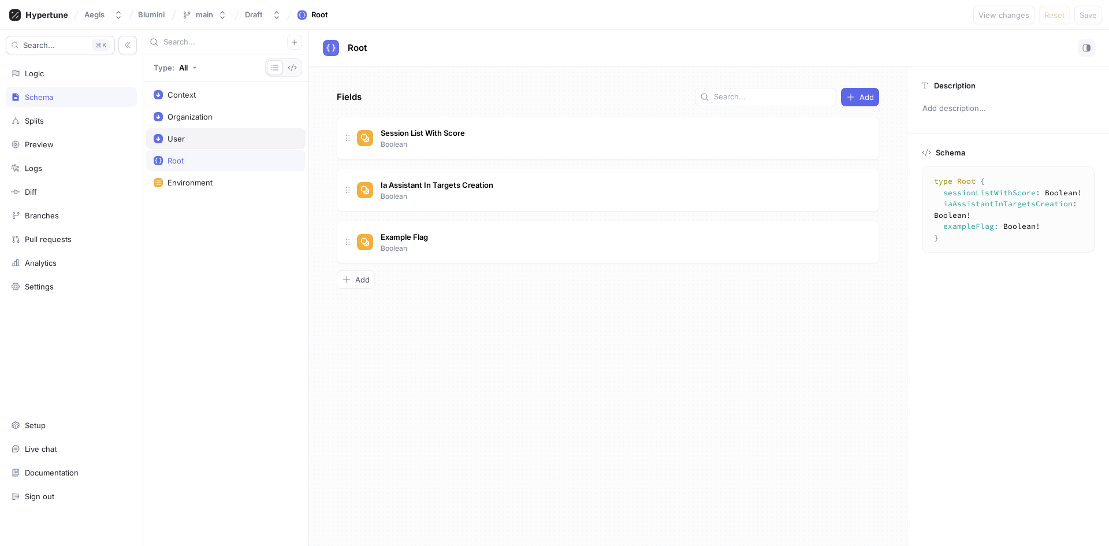
click at [215, 148] on div "User" at bounding box center [225, 138] width 159 height 21
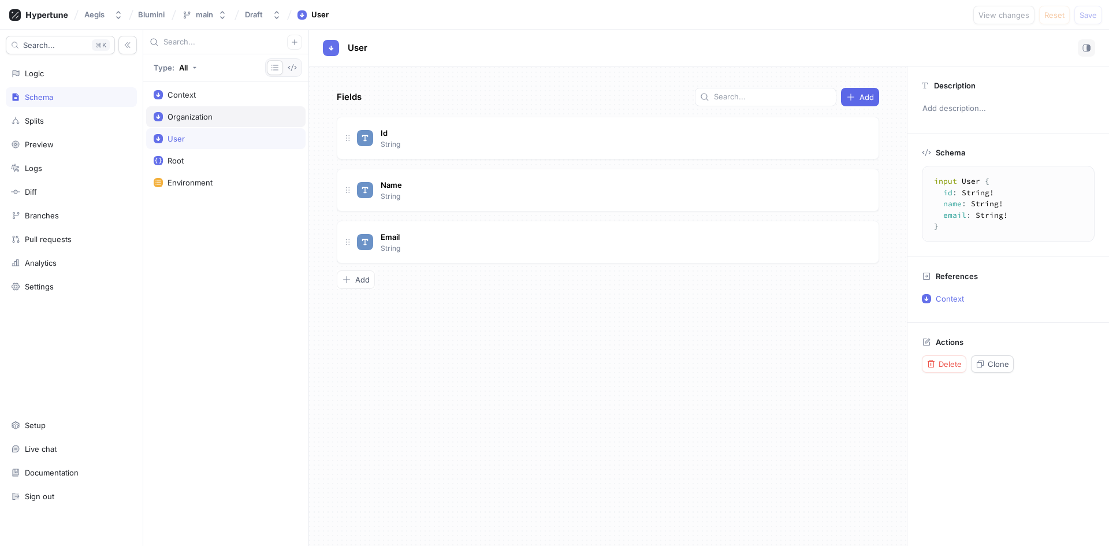
click at [235, 124] on div "Organization" at bounding box center [225, 116] width 159 height 21
click at [250, 101] on div "Context" at bounding box center [225, 94] width 159 height 21
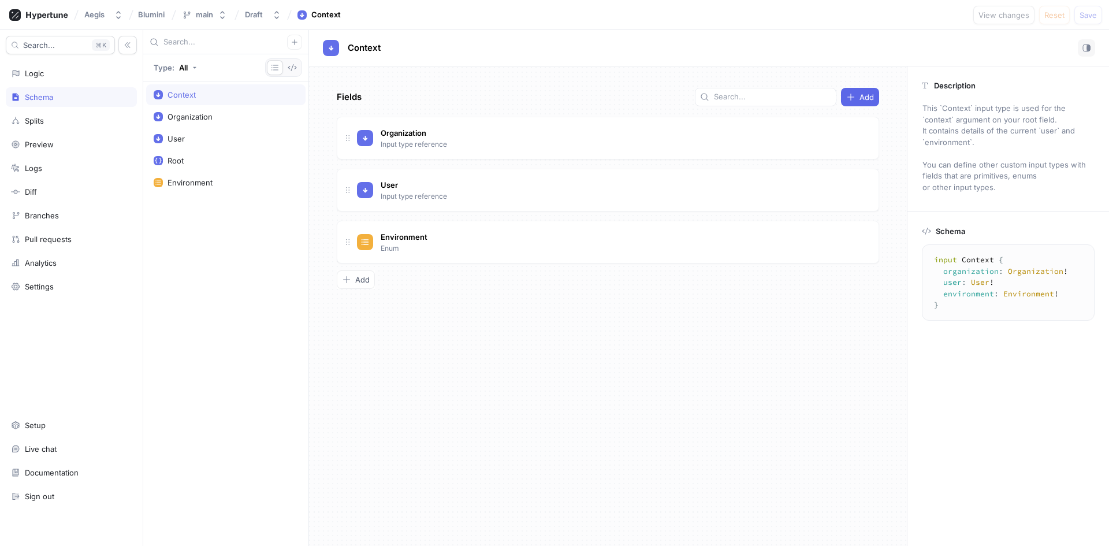
type textarea "input Context { organization: Organization! user: User! environment: Environmen…"
click at [62, 79] on div "Logic" at bounding box center [71, 74] width 131 height 20
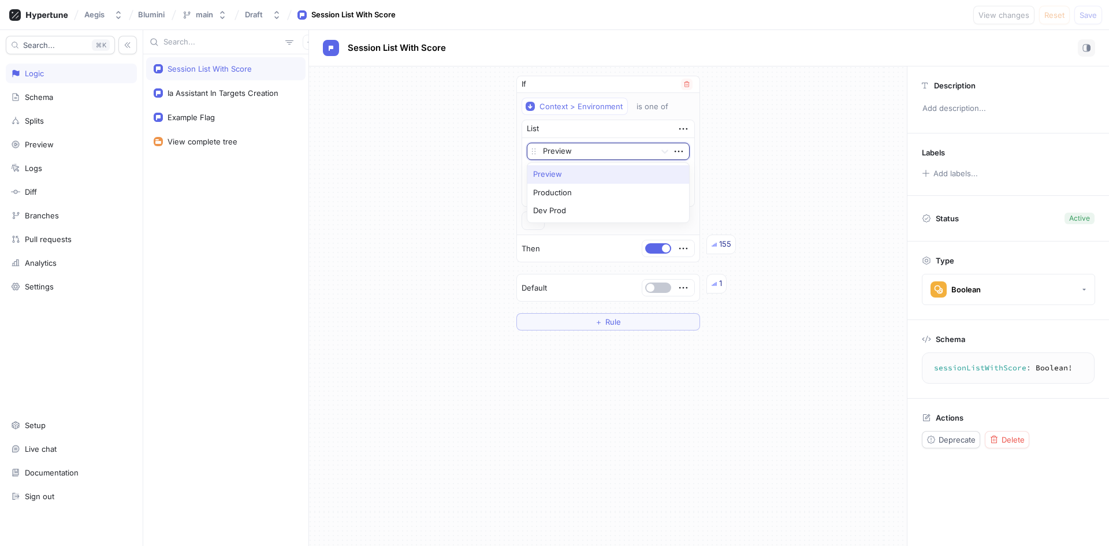
click at [591, 152] on div at bounding box center [597, 152] width 108 height 14
click at [590, 153] on div at bounding box center [597, 152] width 108 height 14
click at [679, 150] on icon "button" at bounding box center [678, 151] width 13 height 13
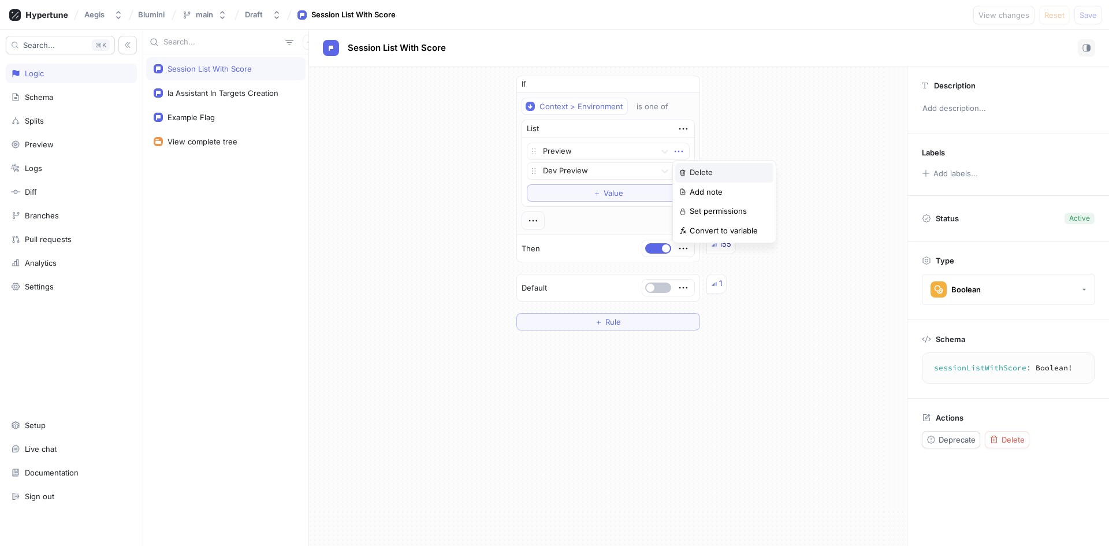
click at [705, 174] on p "Delete" at bounding box center [701, 173] width 23 height 12
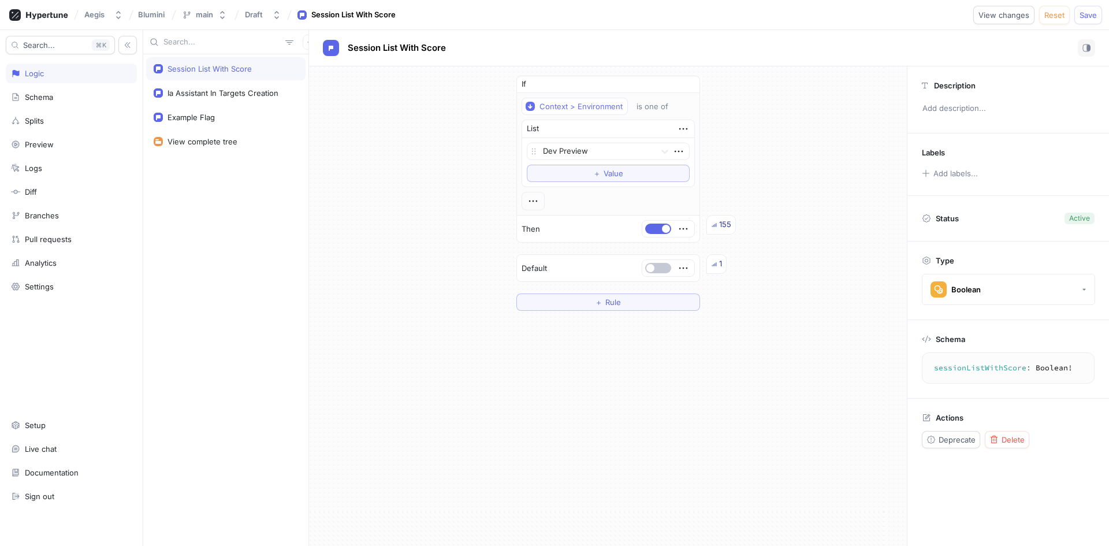
click at [752, 157] on div "If Context > Environment is one of List Dev Preview To pick up a draggable item…" at bounding box center [608, 193] width 598 height 254
click at [1092, 20] on button "Save" at bounding box center [1088, 15] width 28 height 18
click at [57, 139] on div "Preview" at bounding box center [71, 145] width 131 height 20
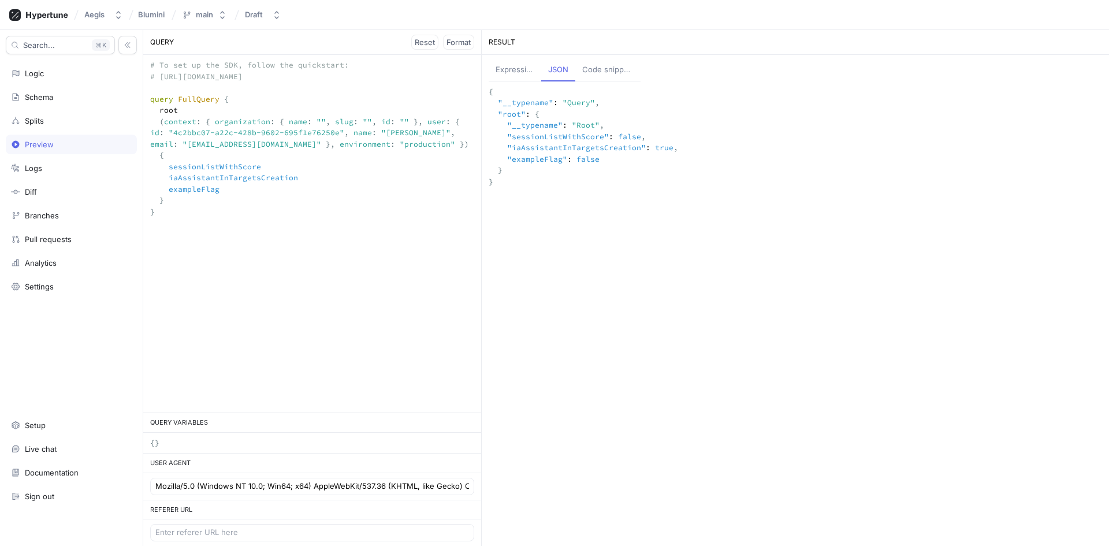
click at [404, 143] on textarea "# To set up the SDK, follow the quickstart: # [URL][DOMAIN_NAME] query FullQuer…" at bounding box center [312, 149] width 338 height 189
type textarea "# To set up the SDK, follow the quickstart: # [URL][DOMAIN_NAME] query FullQuer…"
click at [100, 80] on div "Logic" at bounding box center [71, 74] width 131 height 20
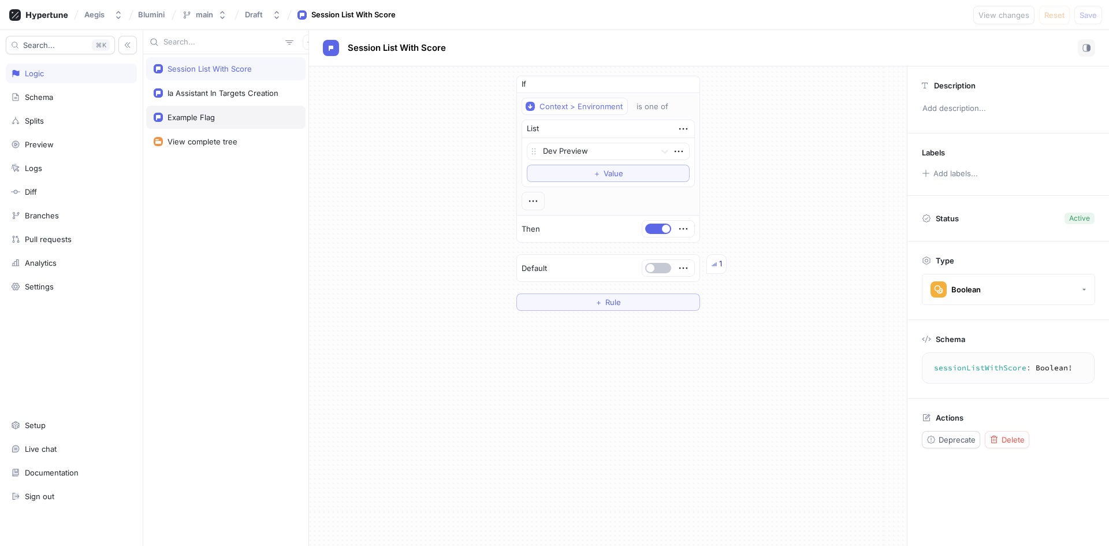
click at [182, 117] on div "Example Flag" at bounding box center [191, 117] width 47 height 9
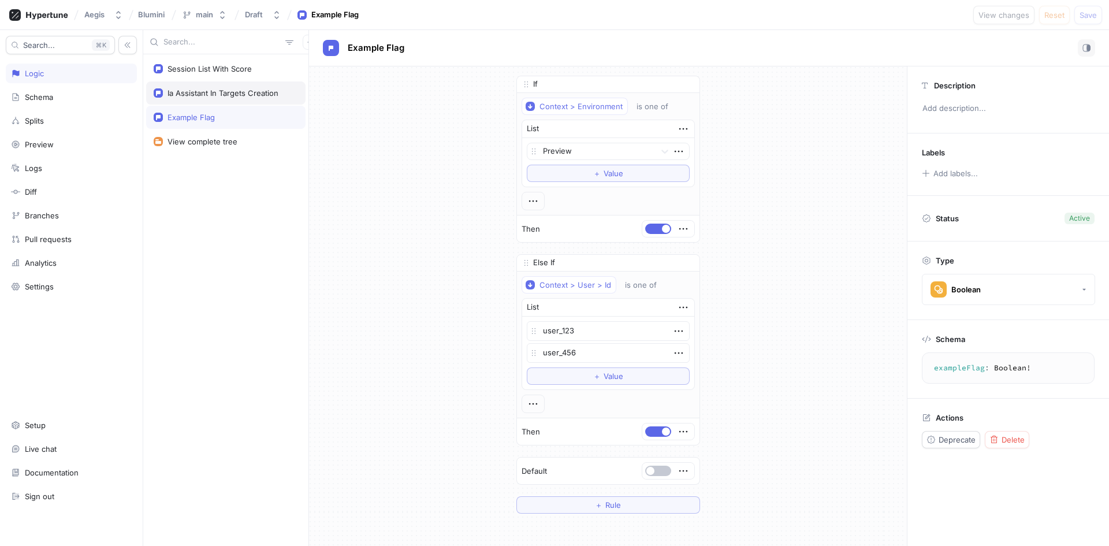
click at [212, 98] on div "Ia Assistant In Targets Creation" at bounding box center [225, 92] width 159 height 23
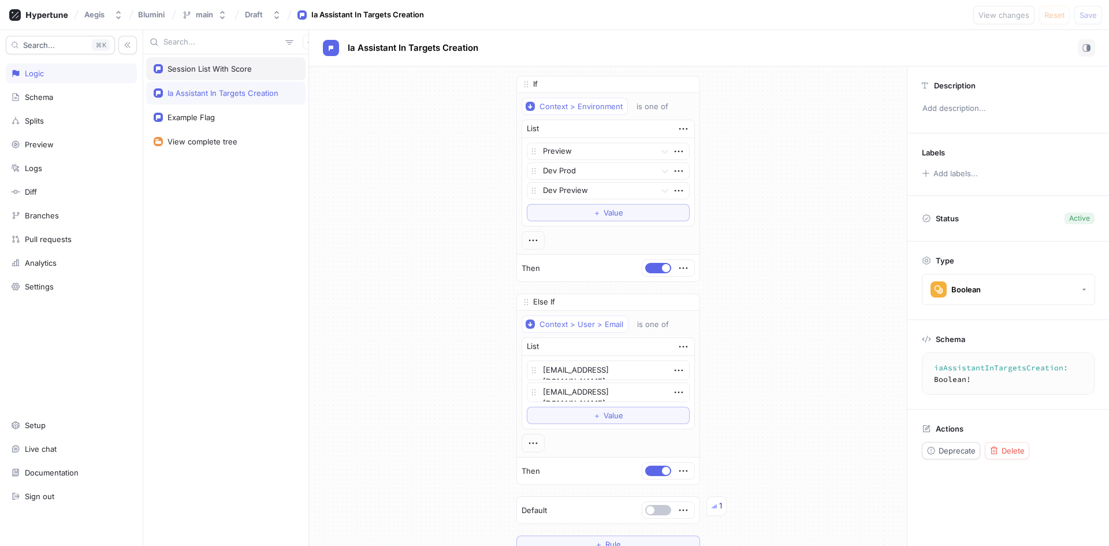
click at [207, 74] on div "Session List With Score" at bounding box center [225, 68] width 159 height 23
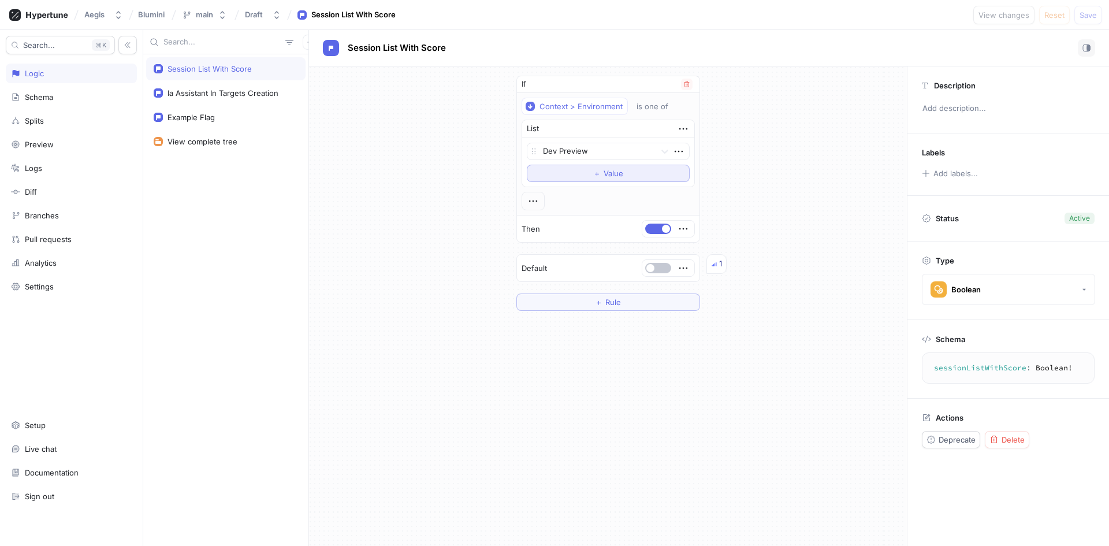
click at [630, 170] on button "＋ Value" at bounding box center [608, 173] width 163 height 17
drag, startPoint x: 536, startPoint y: 170, endPoint x: 537, endPoint y: 151, distance: 19.1
click at [537, 151] on icon at bounding box center [533, 152] width 9 height 9
click at [1092, 13] on span "Save" at bounding box center [1088, 15] width 17 height 7
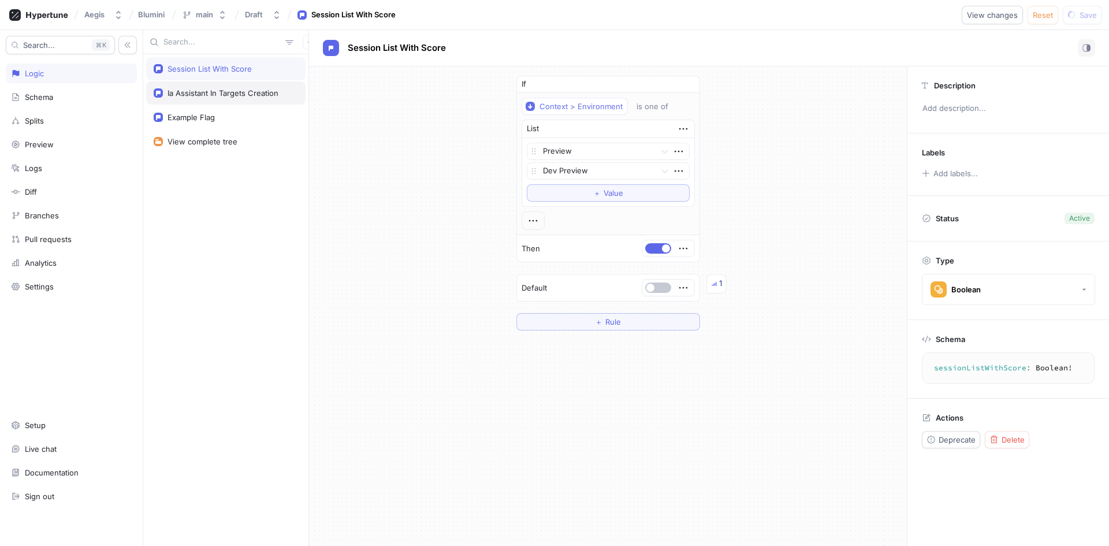
click at [187, 94] on div "Ia Assistant In Targets Creation" at bounding box center [223, 92] width 111 height 9
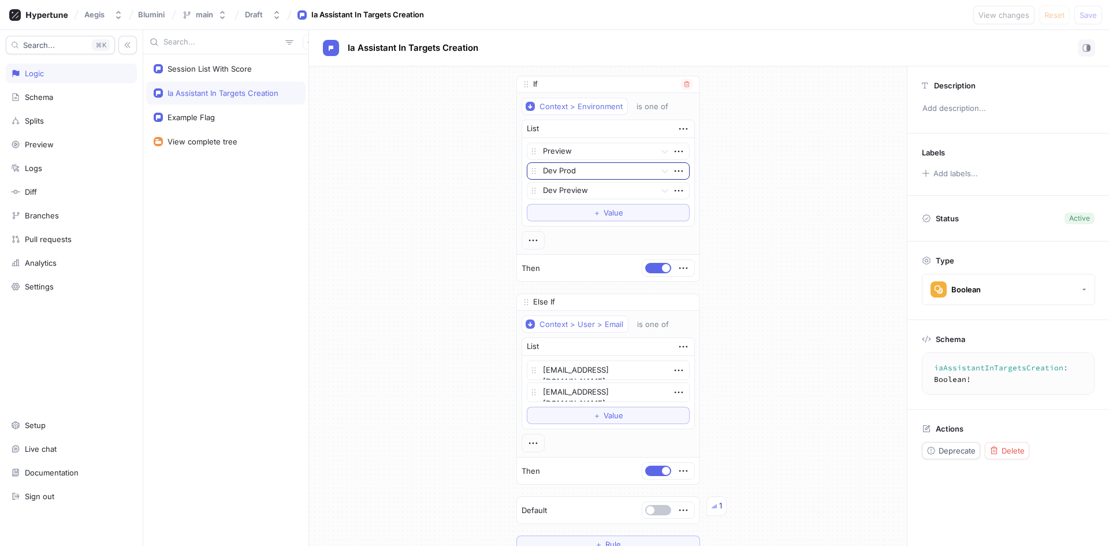
click at [572, 169] on div at bounding box center [597, 172] width 108 height 14
click at [481, 163] on div "If Context > Environment is one of List Preview Dev Prod Dev Preview To pick up…" at bounding box center [608, 314] width 598 height 496
click at [564, 173] on div at bounding box center [597, 172] width 108 height 14
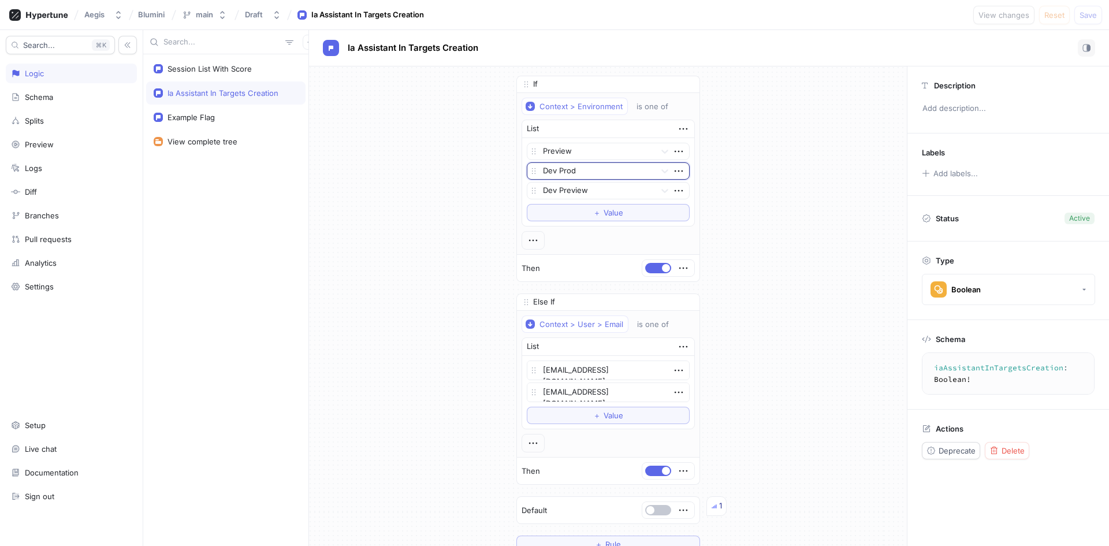
click at [438, 173] on div "If Context > Environment is one of List Preview Dev Prod Dev Preview To pick up…" at bounding box center [608, 314] width 598 height 496
click at [221, 73] on div "Session List With Score" at bounding box center [210, 68] width 84 height 9
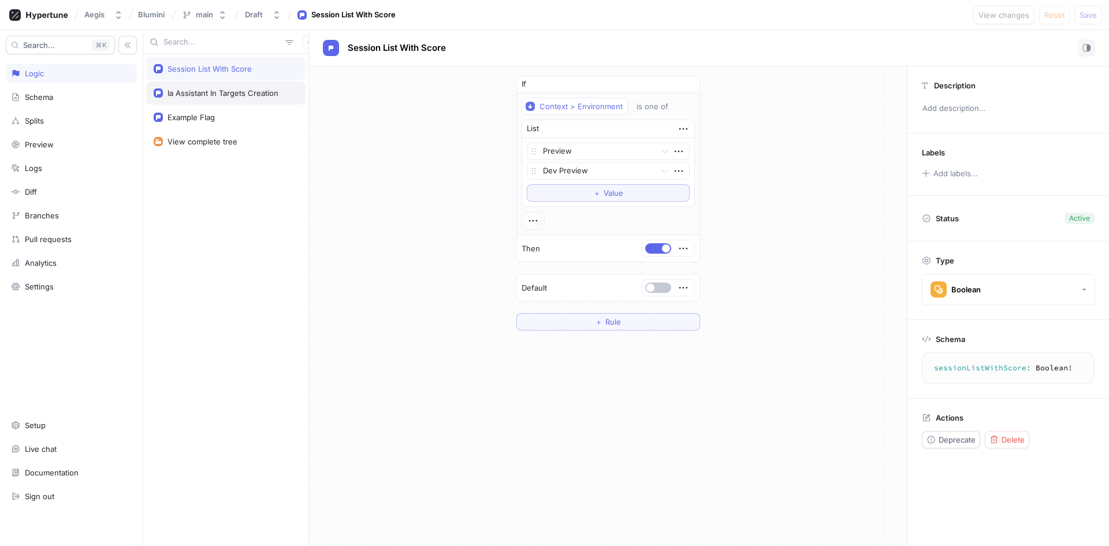
click at [230, 95] on div "Ia Assistant In Targets Creation" at bounding box center [223, 92] width 111 height 9
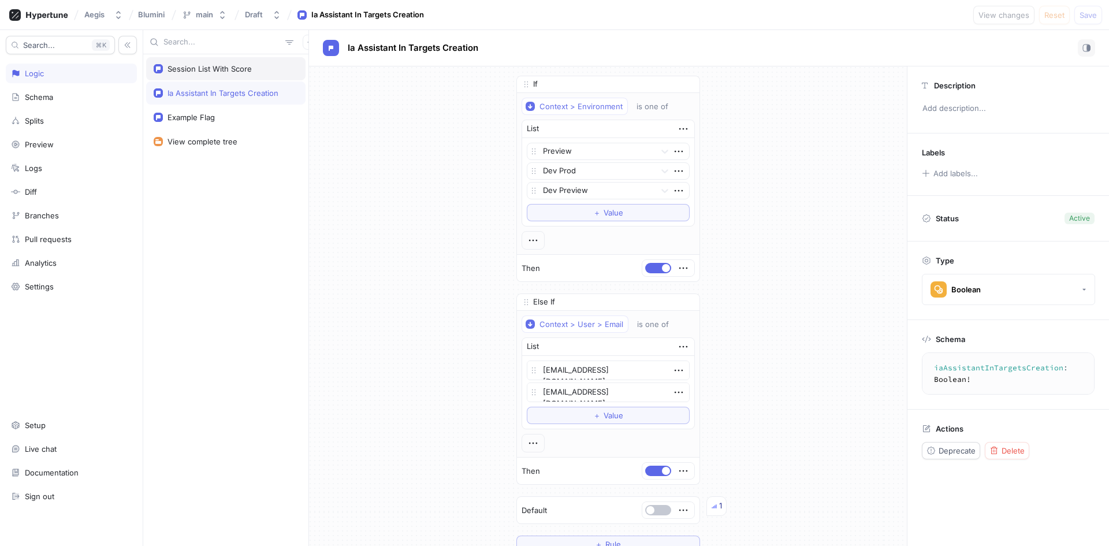
click at [237, 62] on div "Session List With Score" at bounding box center [225, 68] width 159 height 23
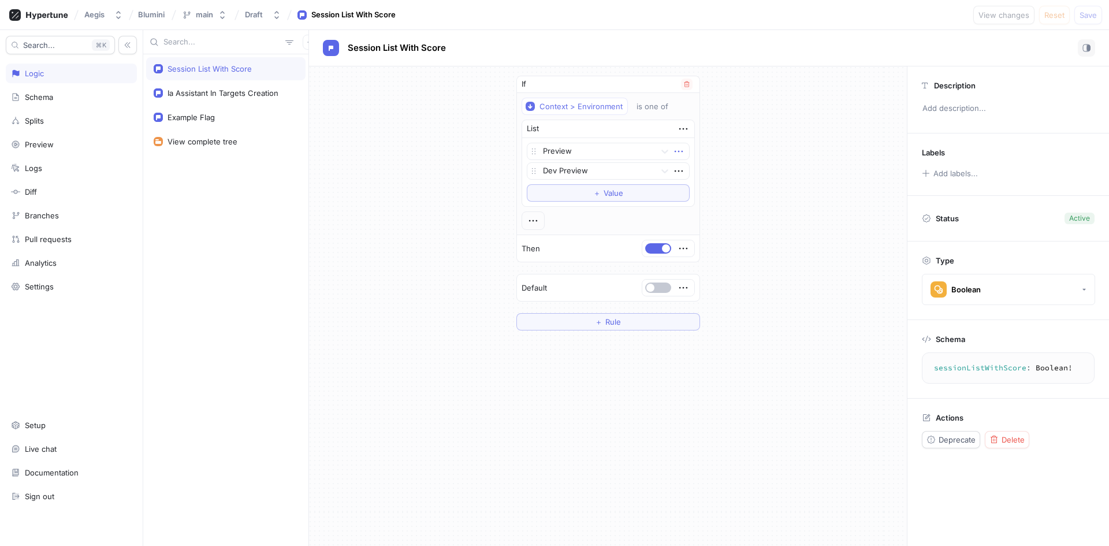
click at [678, 152] on icon "button" at bounding box center [678, 151] width 13 height 13
click at [708, 166] on div "Delete" at bounding box center [724, 173] width 98 height 20
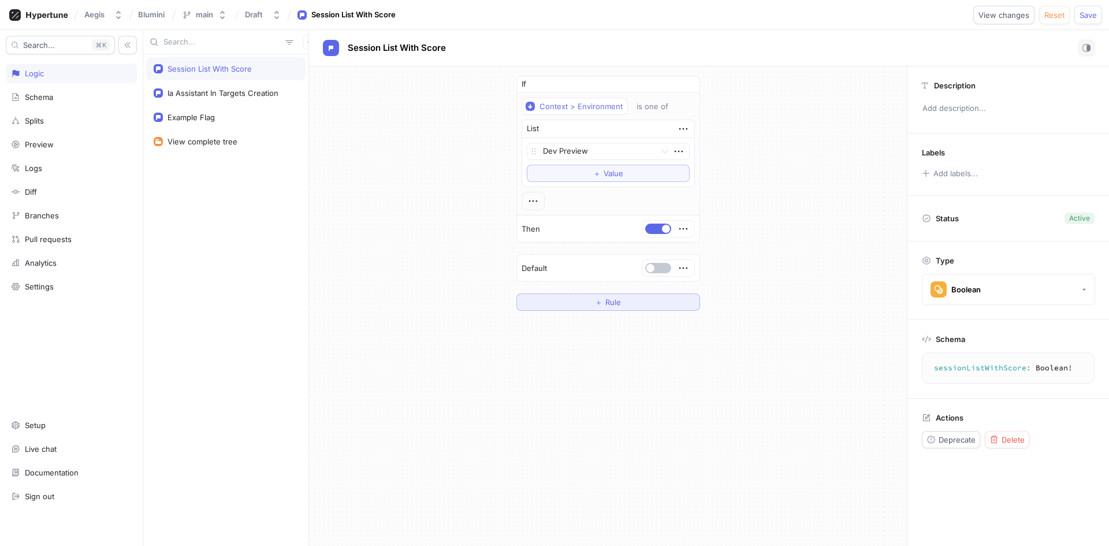
click at [621, 305] on button "＋ Rule" at bounding box center [608, 301] width 184 height 17
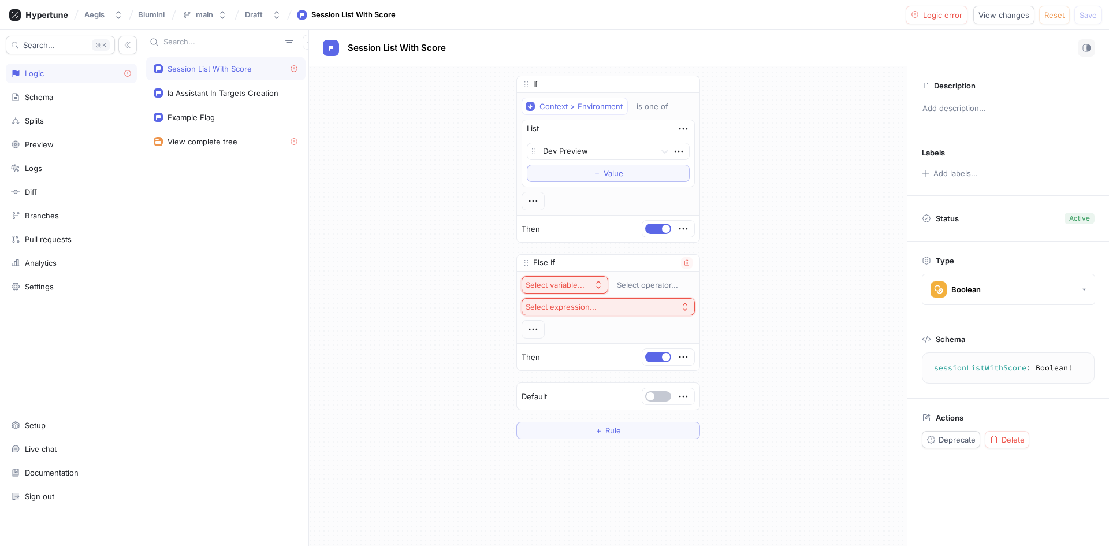
click at [562, 282] on div "Select variable..." at bounding box center [555, 285] width 59 height 10
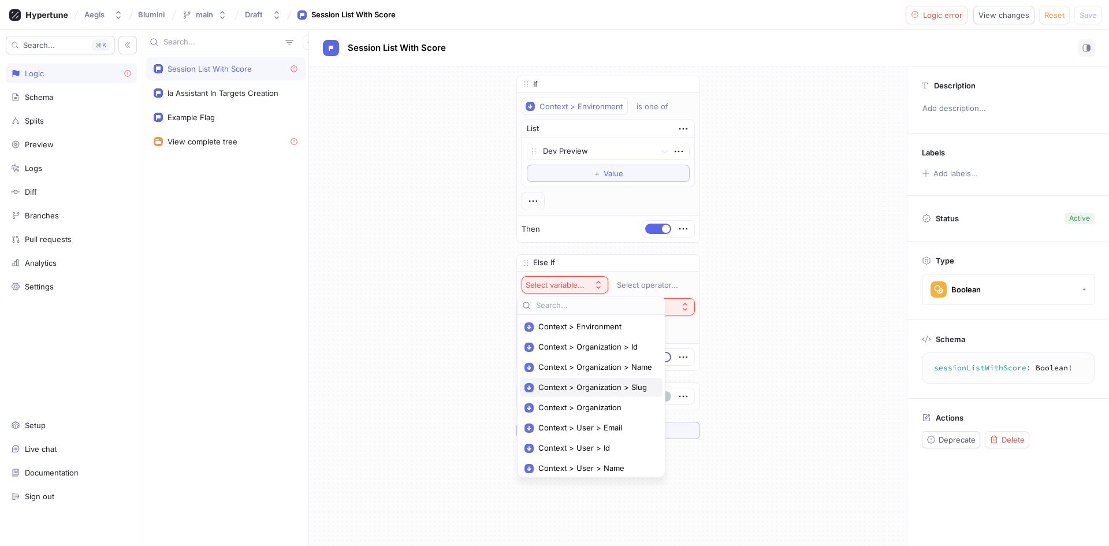
click at [621, 382] on div "Context > Organization > Slug" at bounding box center [591, 387] width 143 height 19
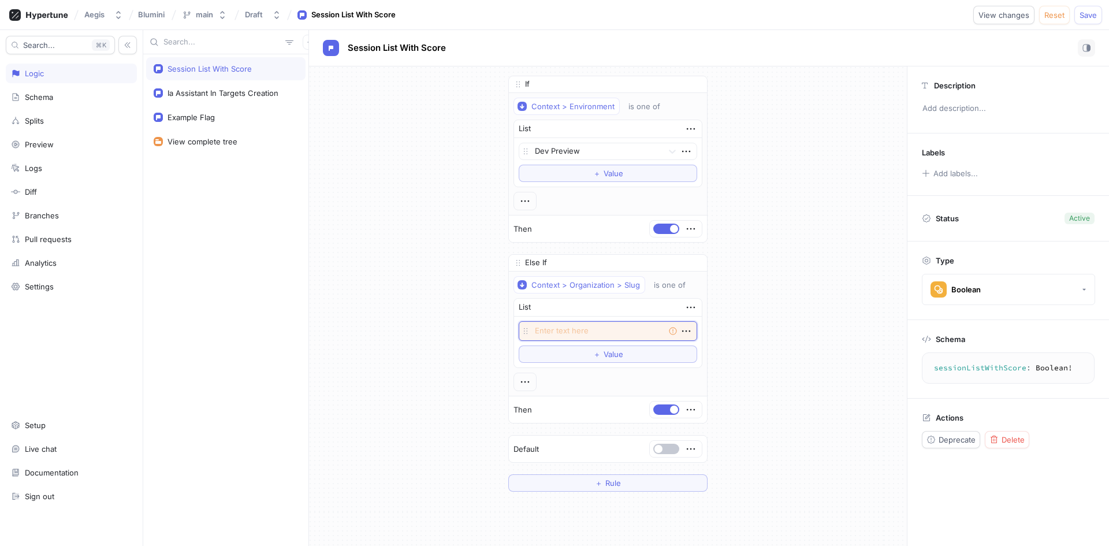
paste textarea "passo-a-passo"
type textarea "x"
type textarea "passo-a-passo"
click at [763, 310] on div "If Context > Environment is one of List Dev Preview To pick up a draggable item…" at bounding box center [608, 283] width 598 height 434
click at [1082, 22] on button "Save" at bounding box center [1088, 15] width 28 height 18
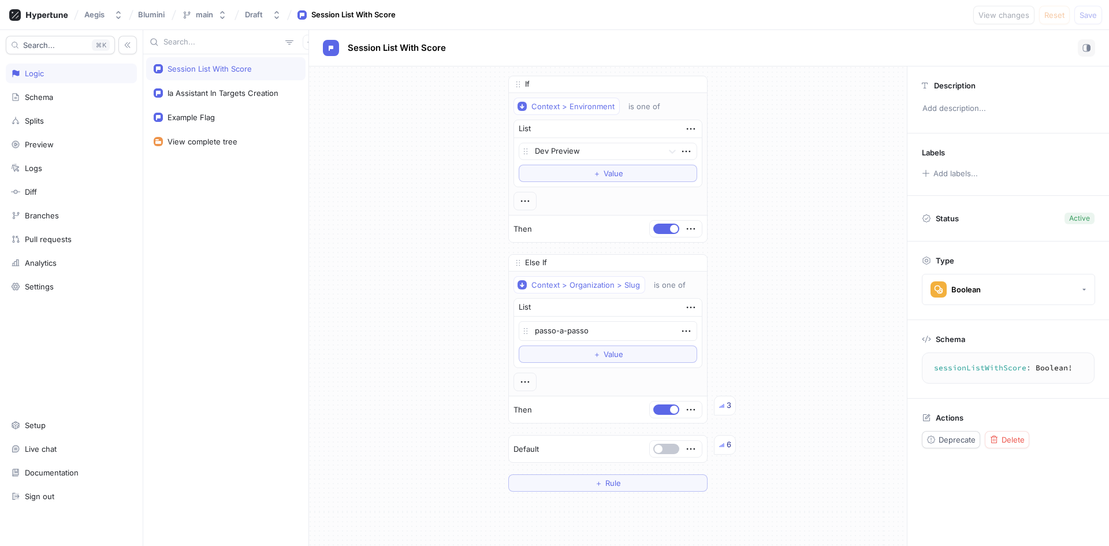
type textarea "x"
